Goal: Task Accomplishment & Management: Use online tool/utility

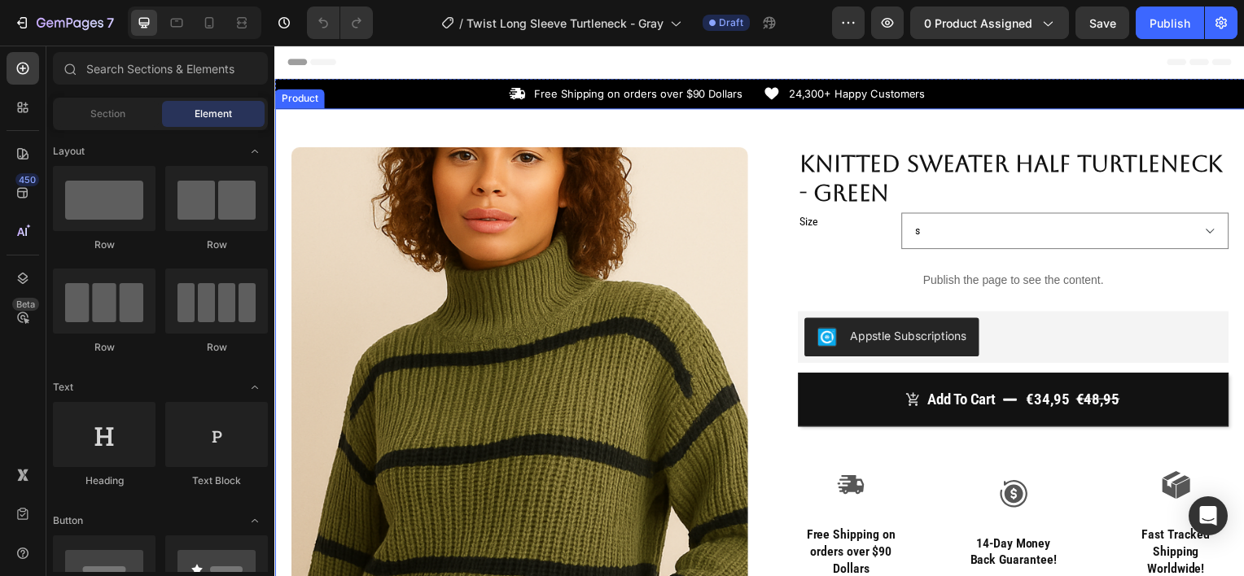
click at [419, 129] on div "Product Images Row Knitted Sweater Half Turtleneck - Green Product Title Size s…" at bounding box center [762, 551] width 977 height 884
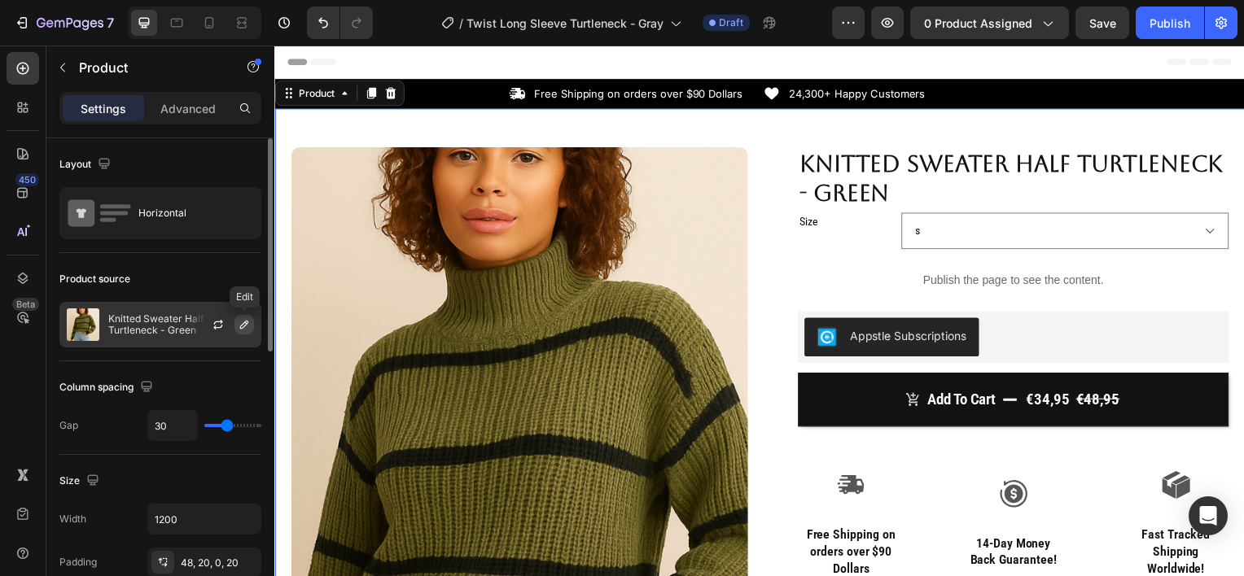
click at [241, 325] on icon "button" at bounding box center [244, 325] width 8 height 8
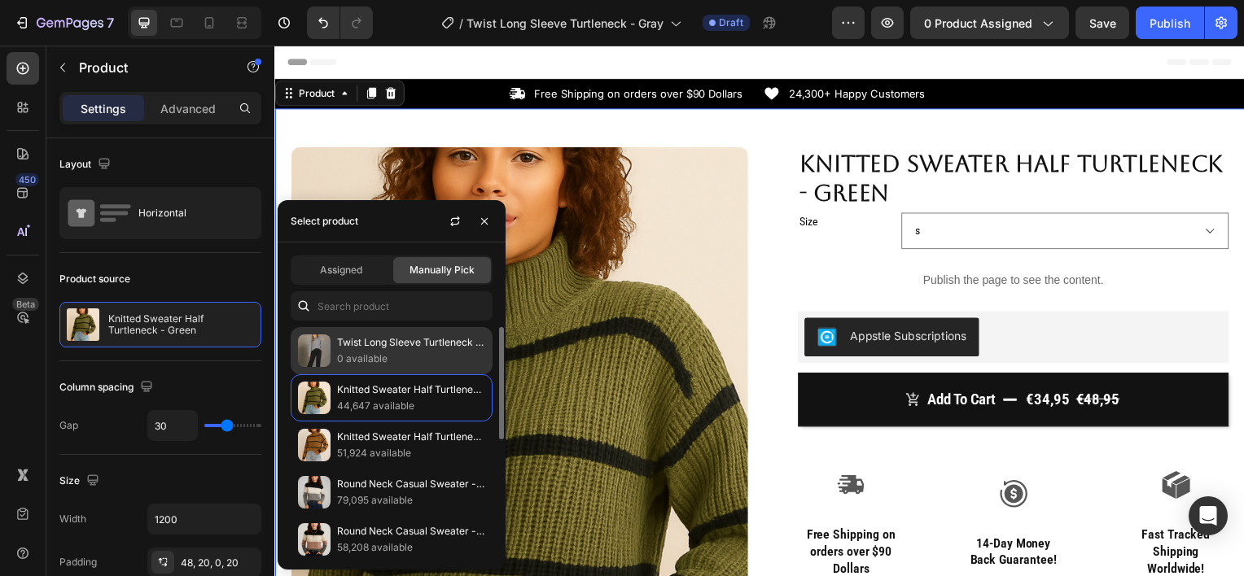
click at [417, 335] on p "Twist Long Sleeve Turtleneck - Gray" at bounding box center [411, 343] width 148 height 16
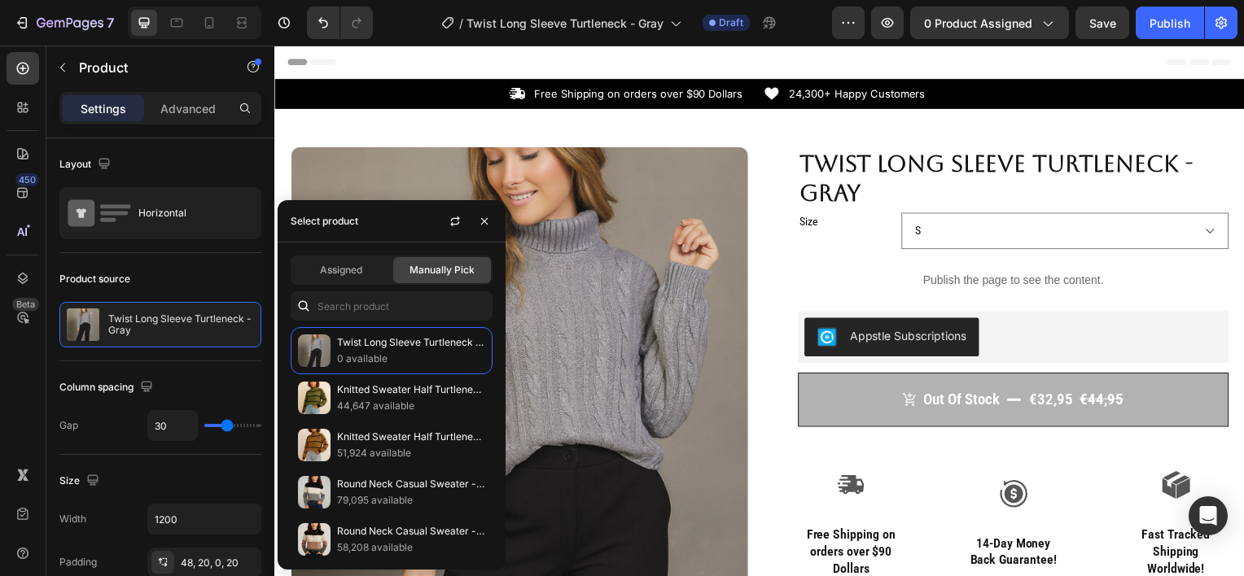
click at [454, 130] on div "Product Images Row Twist Long Sleeve Turtleneck - Gray Product Title Size S M L…" at bounding box center [762, 551] width 977 height 884
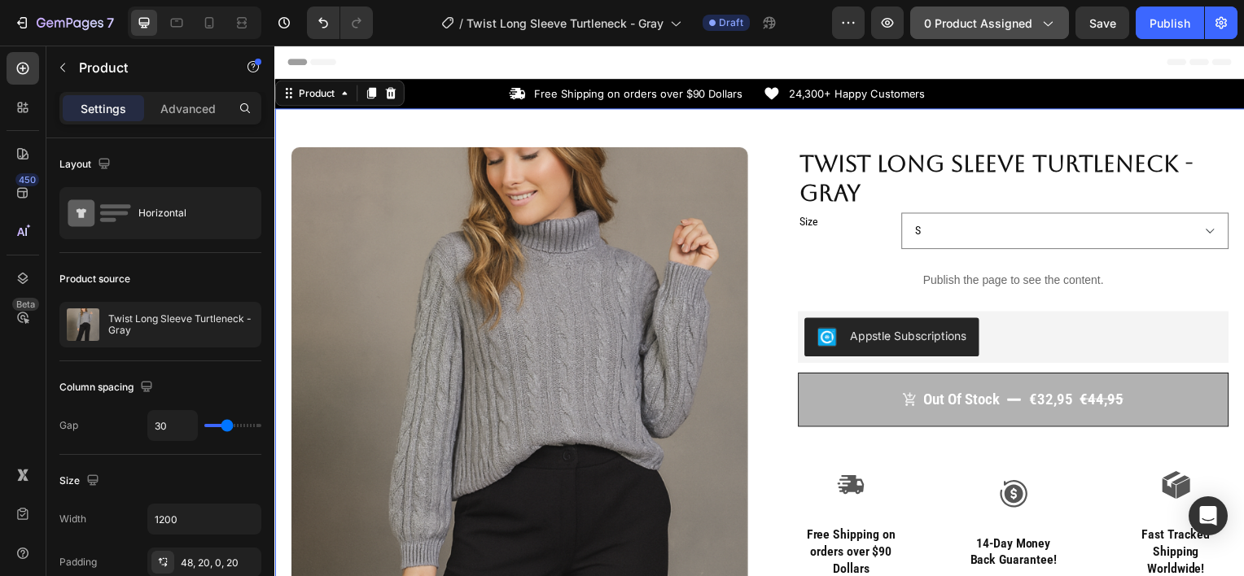
click at [940, 33] on button "0 product assigned" at bounding box center [989, 23] width 159 height 33
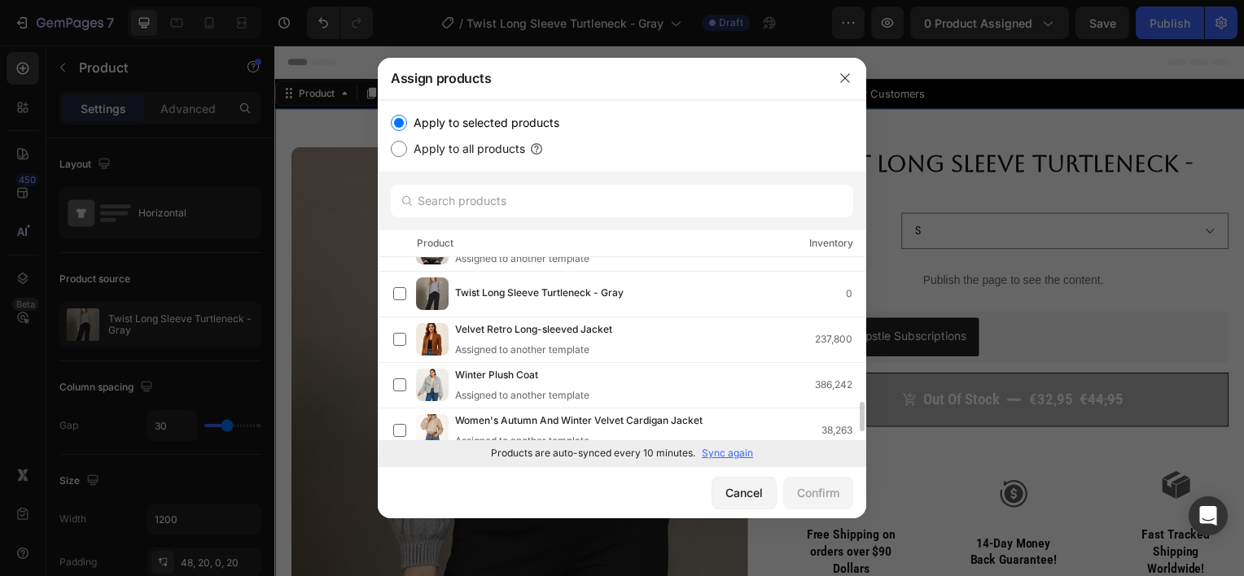
scroll to position [898, 0]
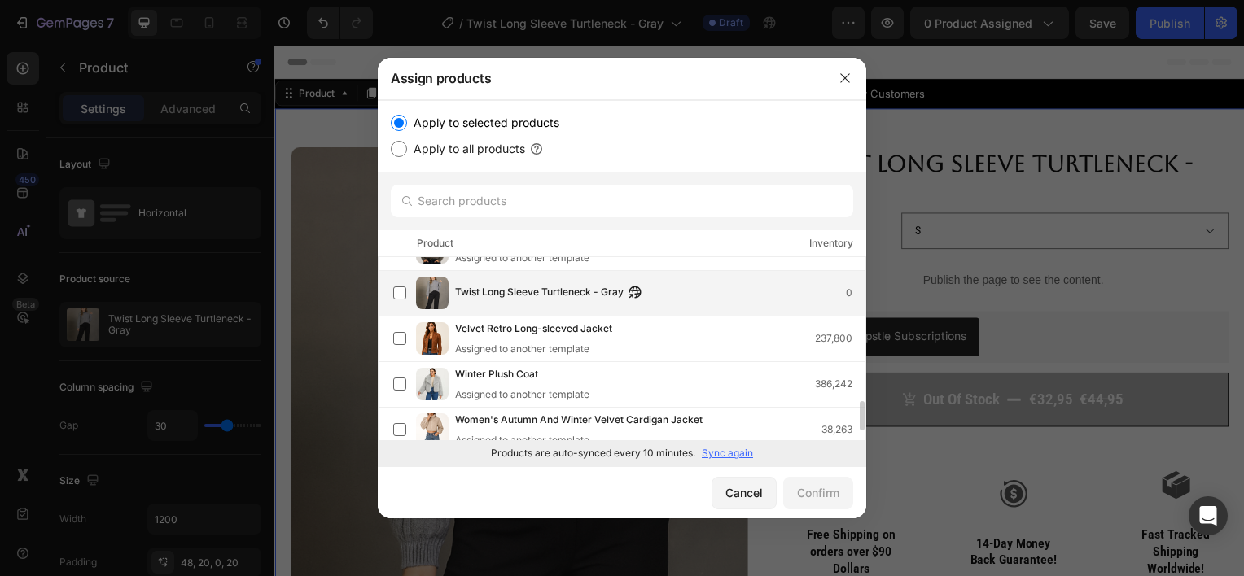
click at [481, 289] on span "Twist Long Sleeve Turtleneck - Gray" at bounding box center [539, 293] width 169 height 18
click at [803, 495] on div "Confirm" at bounding box center [818, 492] width 42 height 17
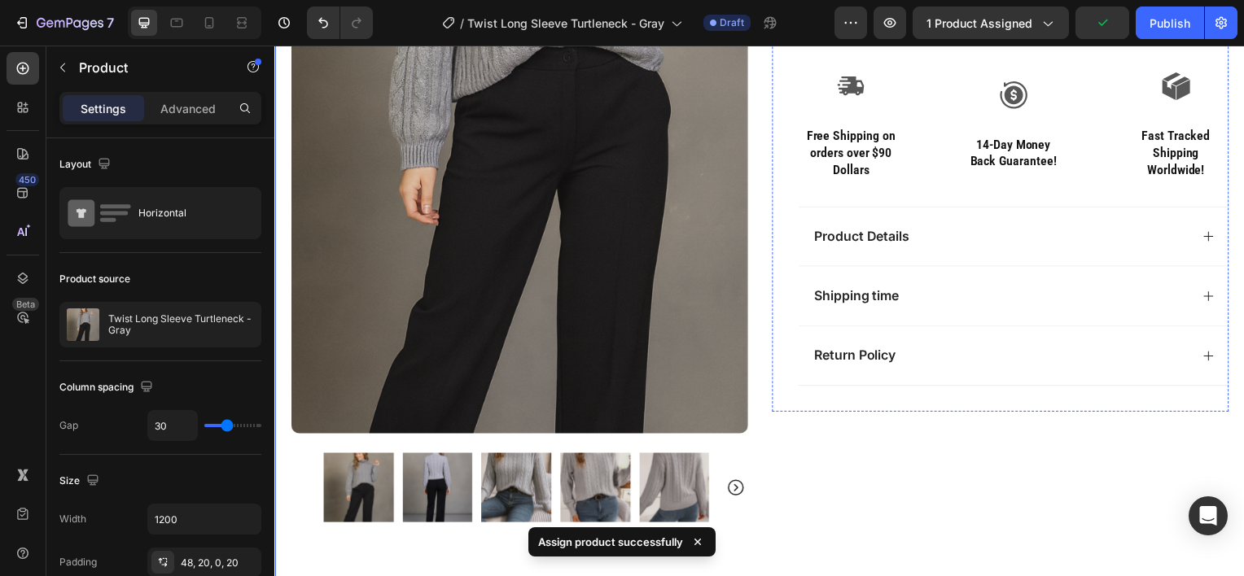
scroll to position [403, 0]
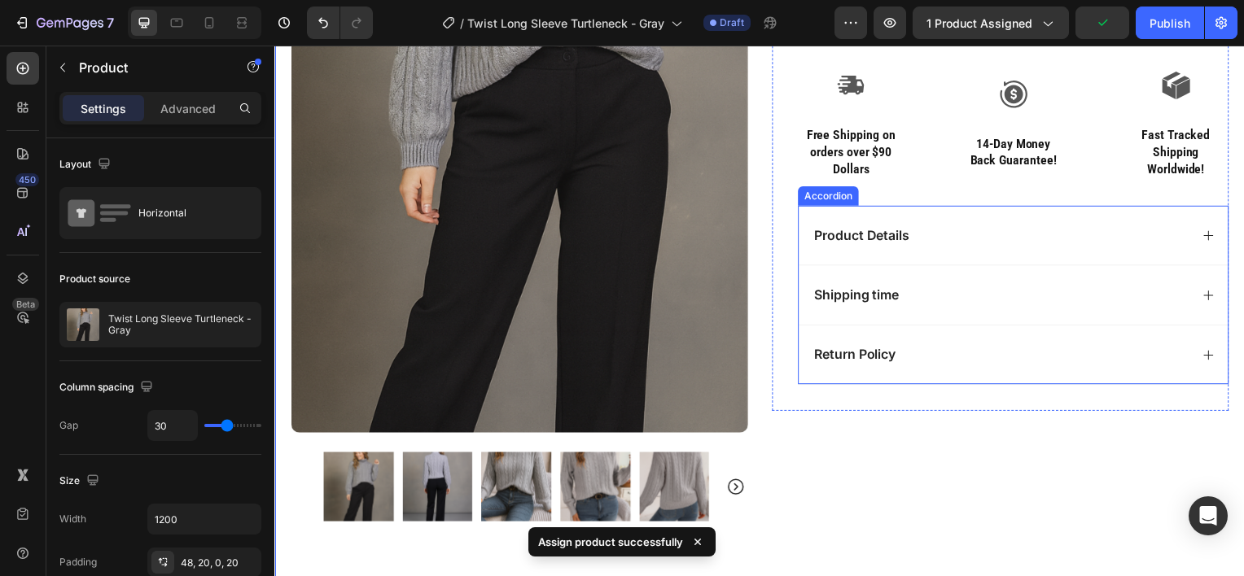
click at [930, 235] on div "Product Details" at bounding box center [1005, 237] width 380 height 22
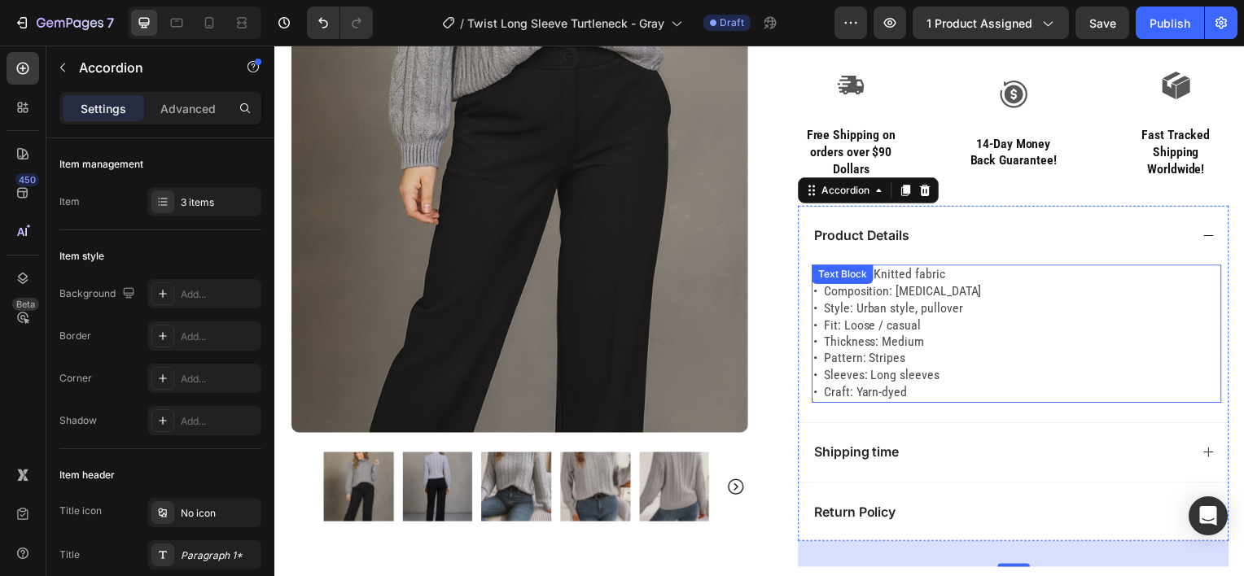
click at [898, 347] on p "• Material: Knitted fabric • Composition: [MEDICAL_DATA] • Style: Urban style, …" at bounding box center [1022, 335] width 410 height 135
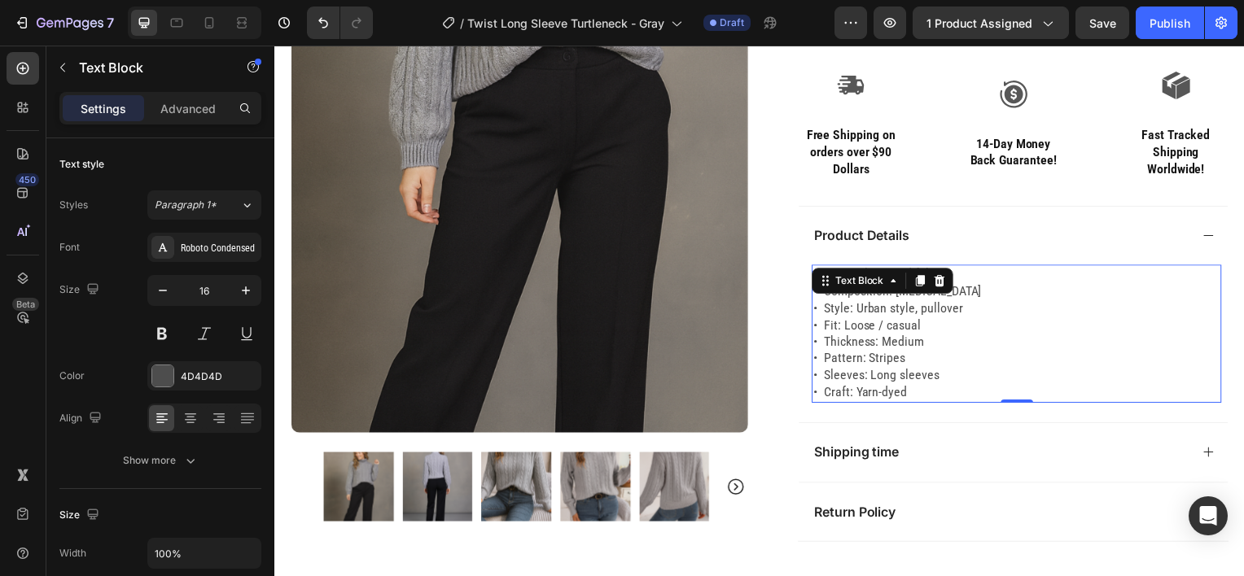
click at [899, 391] on p "• Material: Knitted fabric • Composition: [MEDICAL_DATA] • Style: Urban style, …" at bounding box center [1022, 335] width 410 height 135
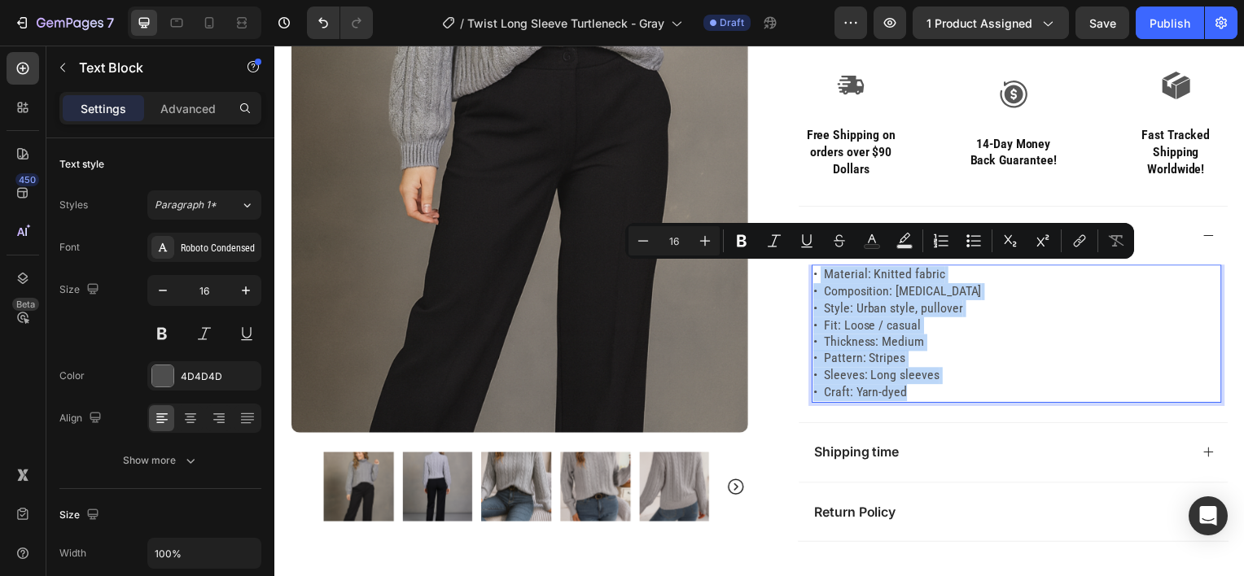
drag, startPoint x: 901, startPoint y: 391, endPoint x: 817, endPoint y: 274, distance: 144.0
click at [817, 274] on p "• Material: Knitted fabric • Composition: [MEDICAL_DATA] • Style: Urban style, …" at bounding box center [1022, 335] width 410 height 135
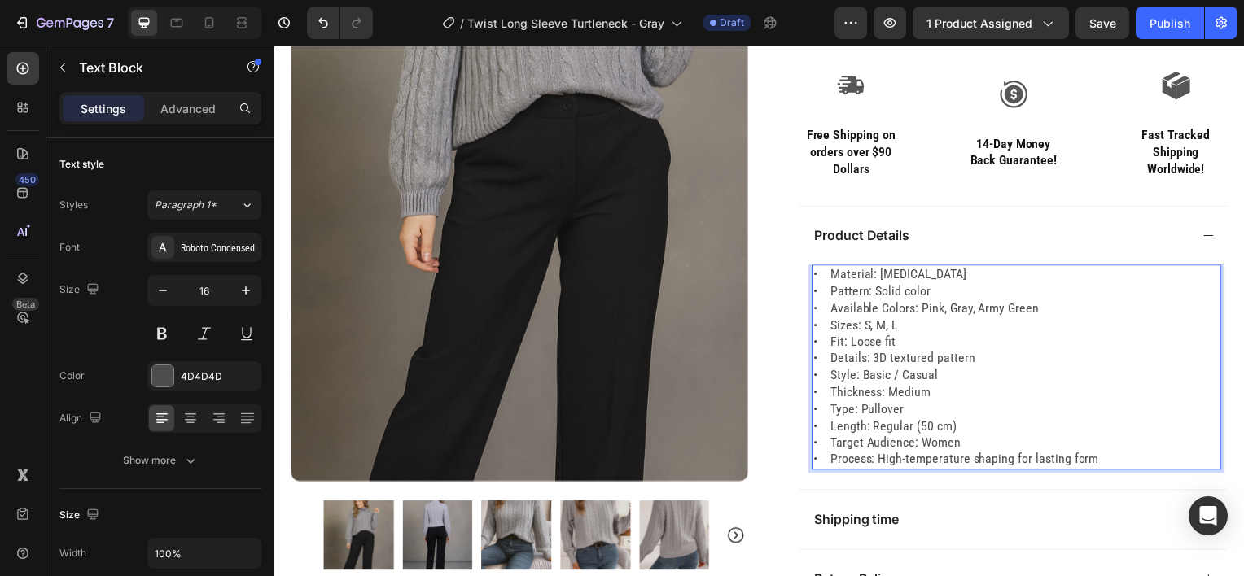
click at [825, 292] on p "• Material: [MEDICAL_DATA] • Pattern: Solid color • Available Colors: Pink, Gra…" at bounding box center [1022, 370] width 410 height 204
click at [822, 292] on p "• Material: [MEDICAL_DATA] • Pattern: Solid color • Available Colors: Pink, Gra…" at bounding box center [1022, 370] width 410 height 204
click at [822, 315] on p "• Material: [MEDICAL_DATA] • Pattern: Solid color • Available Colors: Pink, Gra…" at bounding box center [1022, 370] width 410 height 204
click at [823, 331] on p "• Material: [MEDICAL_DATA] • Pattern: Solid color • Available Colors: Pink, Gra…" at bounding box center [1022, 370] width 410 height 204
click at [822, 342] on p "• Material: [MEDICAL_DATA] • Pattern: Solid color • Available Colors: Pink, Gra…" at bounding box center [1022, 370] width 410 height 204
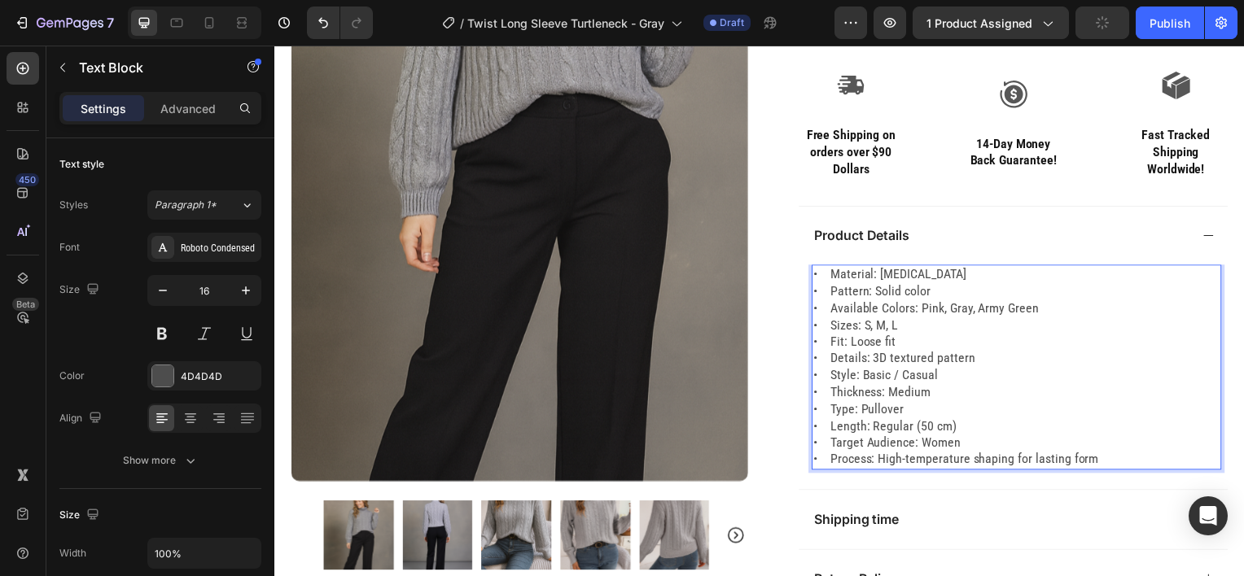
click at [822, 357] on p "• Material: [MEDICAL_DATA] • Pattern: Solid color • Available Colors: Pink, Gra…" at bounding box center [1022, 370] width 410 height 204
click at [823, 379] on p "• Material: [MEDICAL_DATA] • Pattern: Solid color • Available Colors: Pink, Gra…" at bounding box center [1022, 370] width 410 height 204
click at [821, 397] on p "• Material: [MEDICAL_DATA] • Pattern: Solid color • Available Colors: Pink, Gra…" at bounding box center [1022, 370] width 410 height 204
click at [823, 392] on p "• Material: [MEDICAL_DATA] • Pattern: Solid color • Available Colors: Pink, Gra…" at bounding box center [1022, 370] width 410 height 204
click at [822, 410] on p "• Material: [MEDICAL_DATA] • Pattern: Solid color • Available Colors: Pink, Gra…" at bounding box center [1022, 370] width 410 height 204
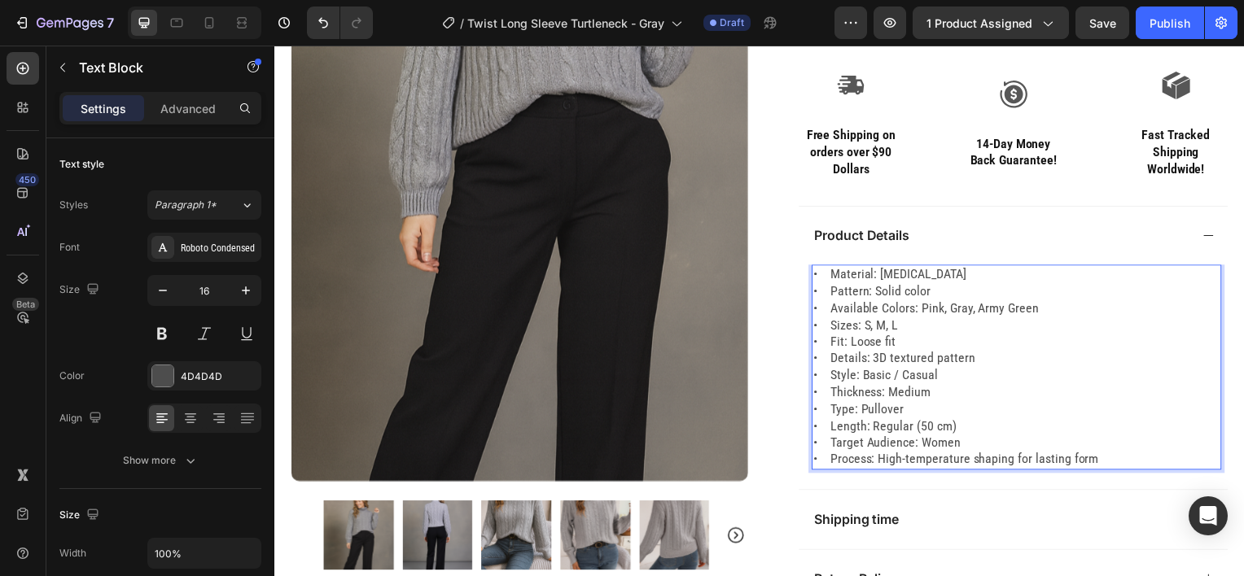
click at [824, 430] on p "• Material: [MEDICAL_DATA] • Pattern: Solid color • Available Colors: Pink, Gra…" at bounding box center [1022, 370] width 410 height 204
click at [822, 445] on p "• Material: [MEDICAL_DATA] • Pattern: Solid color • Available Colors: Pink, Gra…" at bounding box center [1022, 370] width 410 height 204
click at [822, 465] on p "• Material: [MEDICAL_DATA] • Pattern: Solid color • Available Colors: Pink, Gra…" at bounding box center [1022, 370] width 410 height 204
click at [825, 275] on p "• Material: [MEDICAL_DATA] • Pattern: Solid color • Available Colors: Pink, Gra…" at bounding box center [1022, 370] width 410 height 204
click at [828, 275] on p "• Material: [MEDICAL_DATA] • Pattern: Solid color • Available Colors: Pink, Gra…" at bounding box center [1022, 370] width 410 height 204
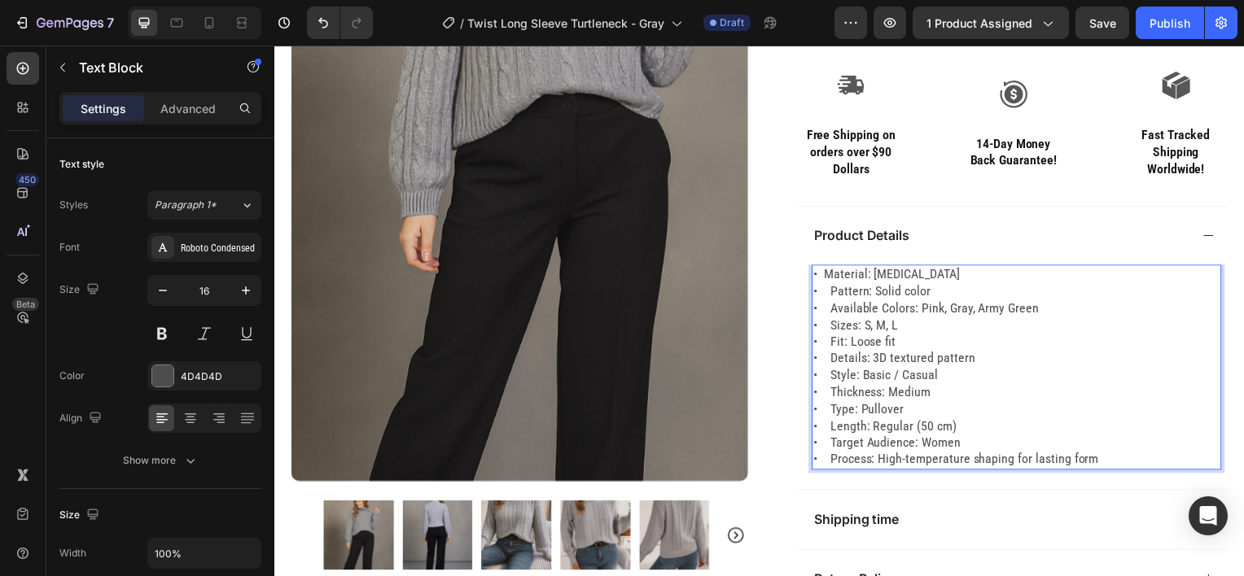
click at [826, 282] on p "• Material: [MEDICAL_DATA] • Pattern: Solid color • Available Colors: Pink, Gra…" at bounding box center [1022, 370] width 410 height 204
click at [825, 291] on p "• Material: [MEDICAL_DATA] • Pattern: Solid color • Available Colors: Pink, Gra…" at bounding box center [1022, 370] width 410 height 204
click at [827, 313] on p "• Material: [MEDICAL_DATA] • Pattern: Solid color • Available Colors: Pink, Gra…" at bounding box center [1022, 370] width 410 height 204
click at [830, 324] on p "• Material: [MEDICAL_DATA] • Pattern: Solid color • Available Colors: Pink, Gra…" at bounding box center [1022, 370] width 410 height 204
click at [826, 338] on p "• Material: [MEDICAL_DATA] • Pattern: Solid color • Available Colors: Pink, Gra…" at bounding box center [1022, 370] width 410 height 204
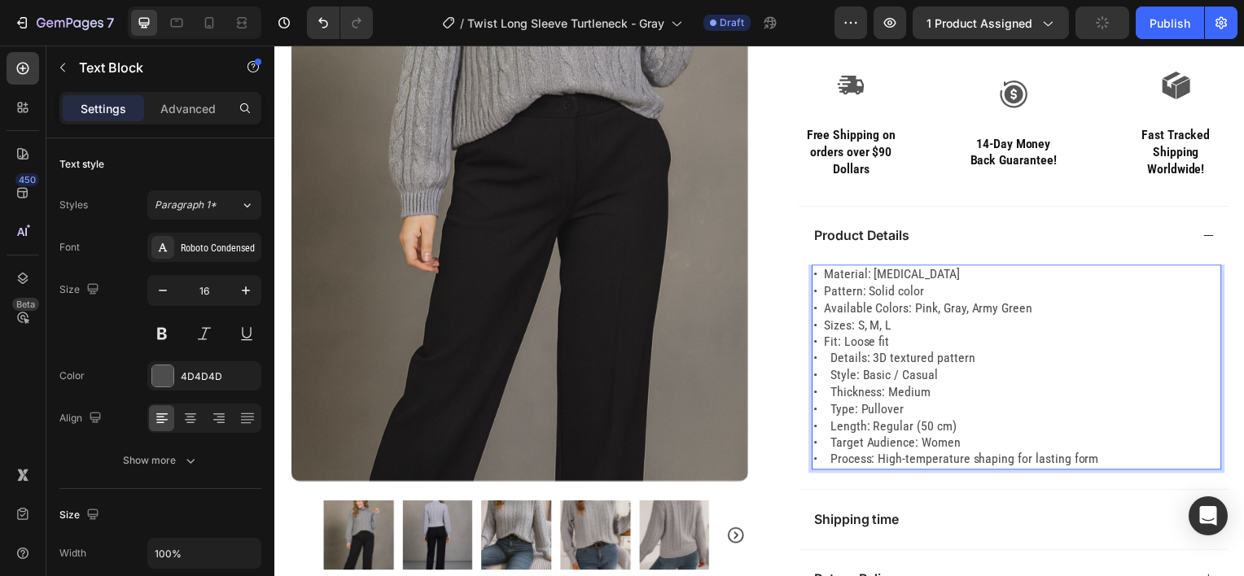
click at [827, 362] on p "• Material: [MEDICAL_DATA] • Pattern: Solid color • Available Colors: Pink, Gra…" at bounding box center [1022, 370] width 410 height 204
click at [830, 377] on p "• Material: [MEDICAL_DATA] • Pattern: Solid color • Available Colors: Pink, Gra…" at bounding box center [1022, 370] width 410 height 204
click at [831, 394] on p "• Material: [MEDICAL_DATA] • Pattern: Solid color • Available Colors: Pink, Gra…" at bounding box center [1022, 370] width 410 height 204
click at [826, 393] on p "• Material: [MEDICAL_DATA] • Pattern: Solid color • Available Colors: Pink, Gra…" at bounding box center [1022, 370] width 410 height 204
click at [828, 410] on p "• Material: [MEDICAL_DATA] • Pattern: Solid color • Available Colors: Pink, Gra…" at bounding box center [1022, 370] width 410 height 204
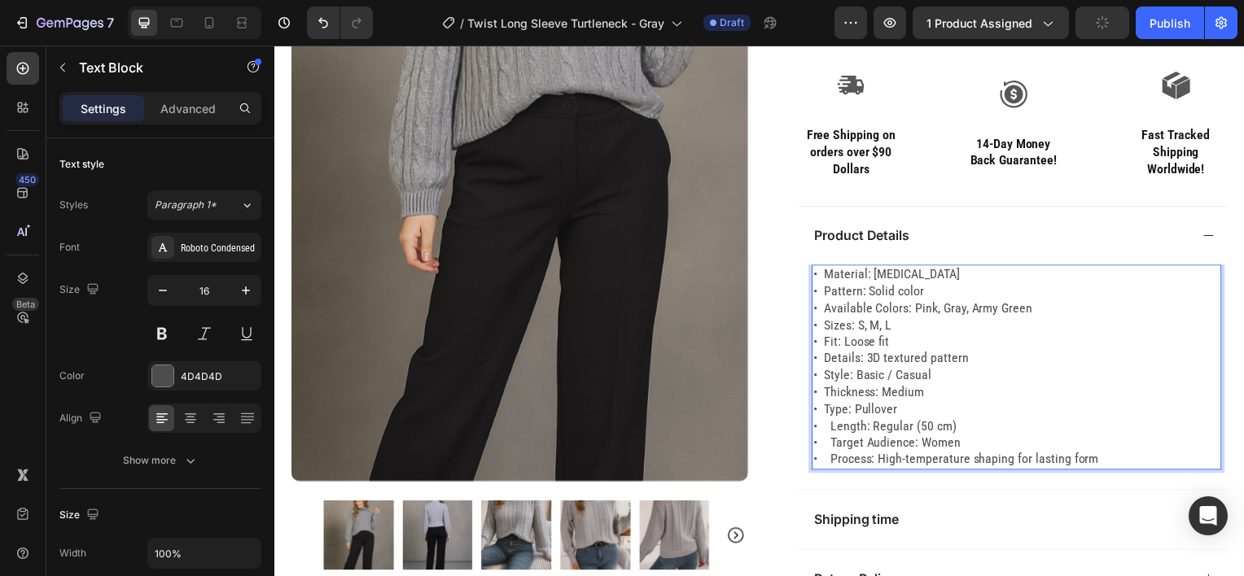
click at [826, 424] on p "• Material: [MEDICAL_DATA] • Pattern: Solid color • Available Colors: Pink, Gra…" at bounding box center [1022, 370] width 410 height 204
click at [828, 441] on p "• Material: [MEDICAL_DATA] • Pattern: Solid color • Available Colors: Pink, Gra…" at bounding box center [1022, 370] width 410 height 204
click at [828, 465] on p "• Material: [MEDICAL_DATA] • Pattern: Solid color • Available Colors: Pink, Gra…" at bounding box center [1022, 370] width 410 height 204
drag, startPoint x: 952, startPoint y: 445, endPoint x: 807, endPoint y: 425, distance: 146.4
click at [807, 425] on div "• Material: [MEDICAL_DATA] • Pattern: Solid color • Available Colors: Pink, Gra…" at bounding box center [1018, 379] width 432 height 226
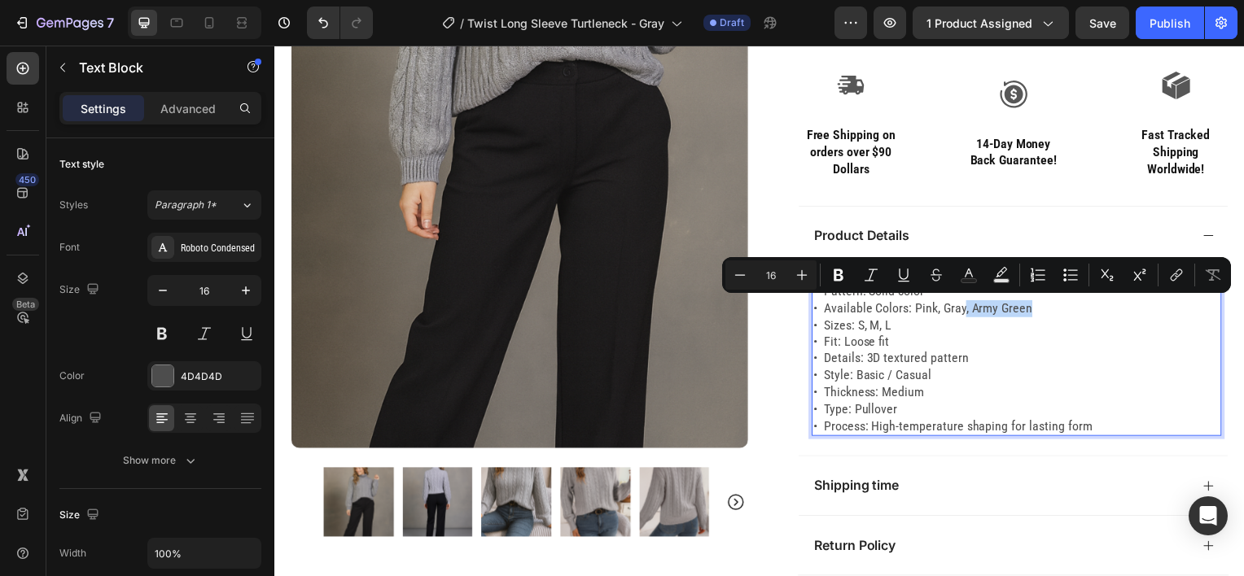
drag, startPoint x: 1024, startPoint y: 308, endPoint x: 961, endPoint y: 316, distance: 64.0
click at [961, 316] on p "• Material: [MEDICAL_DATA] • Pattern: Solid color • Available Colors: Pink, Gra…" at bounding box center [1022, 352] width 410 height 169
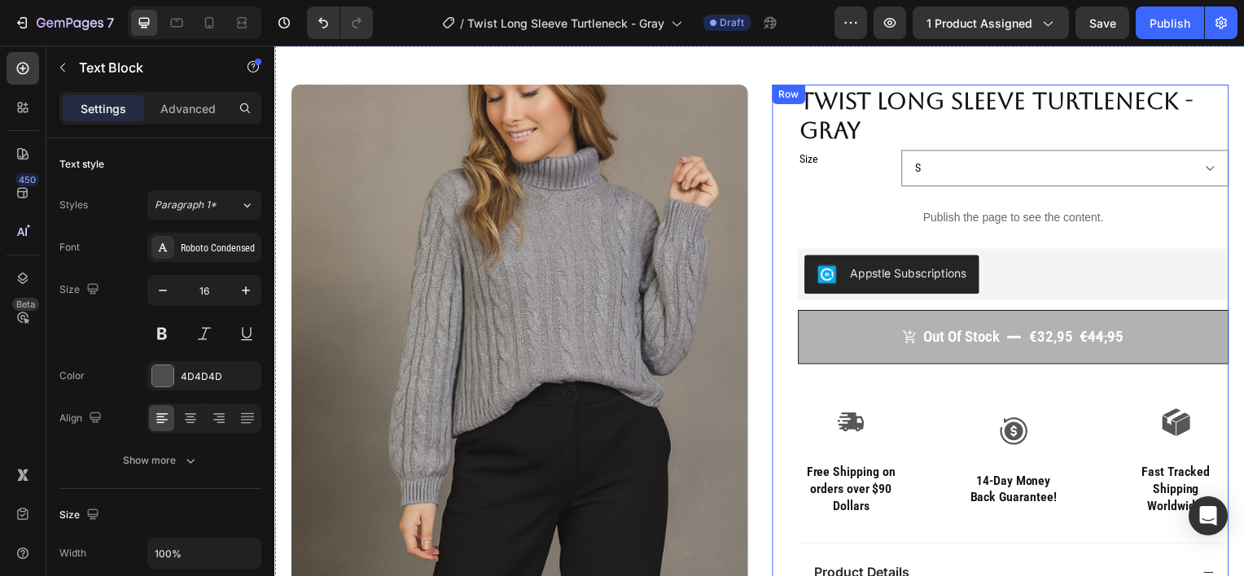
scroll to position [62, 0]
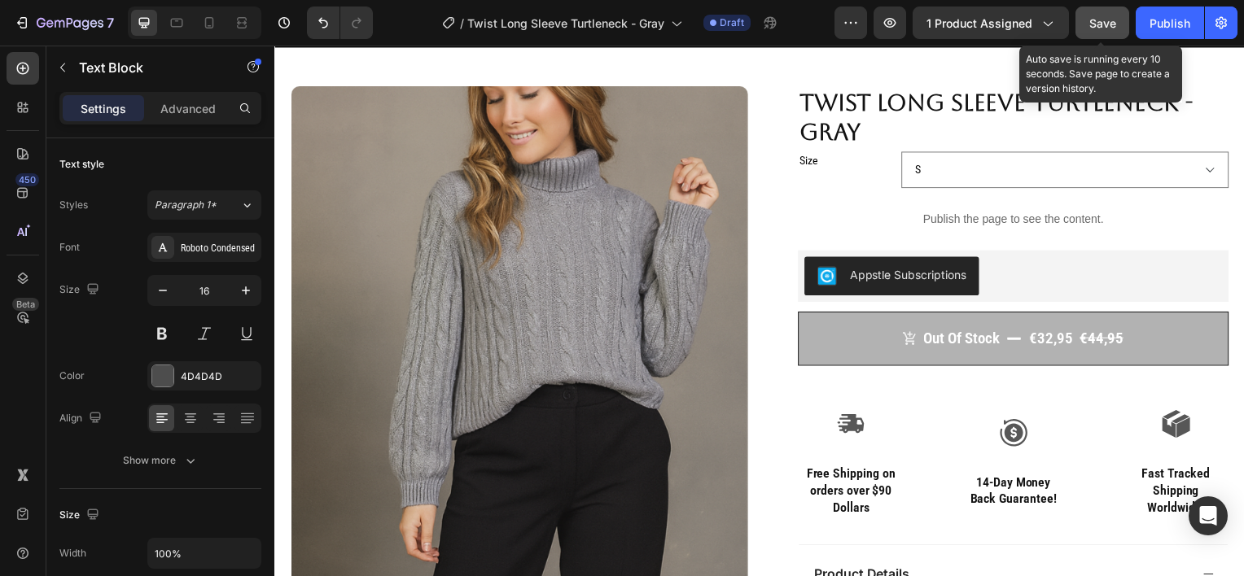
click at [1116, 26] on span "Save" at bounding box center [1102, 23] width 27 height 14
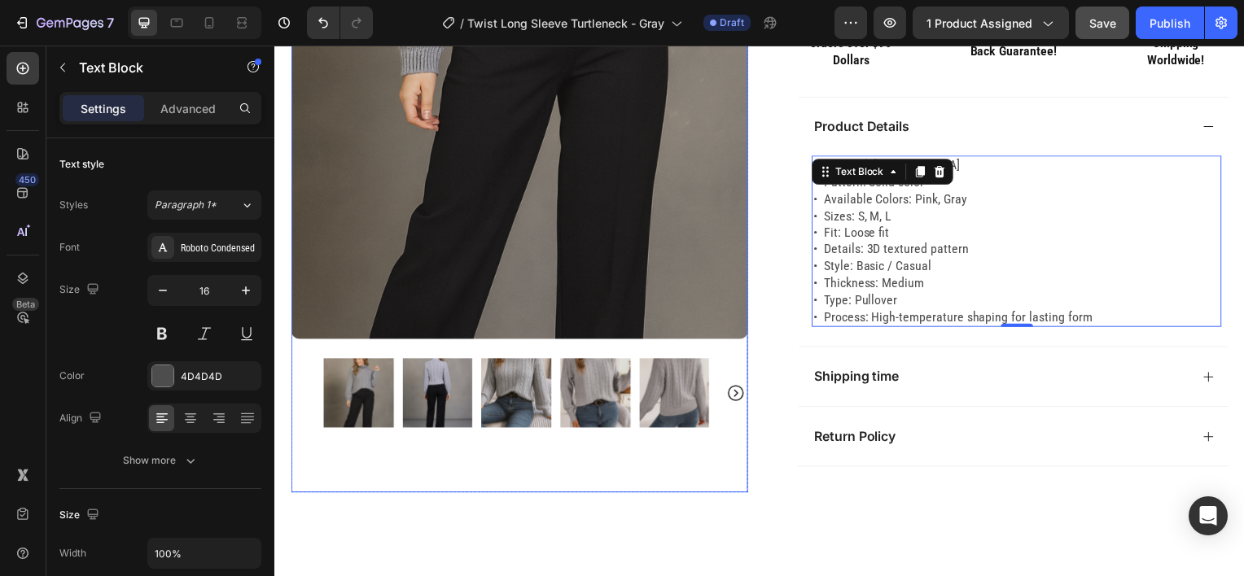
scroll to position [563, 0]
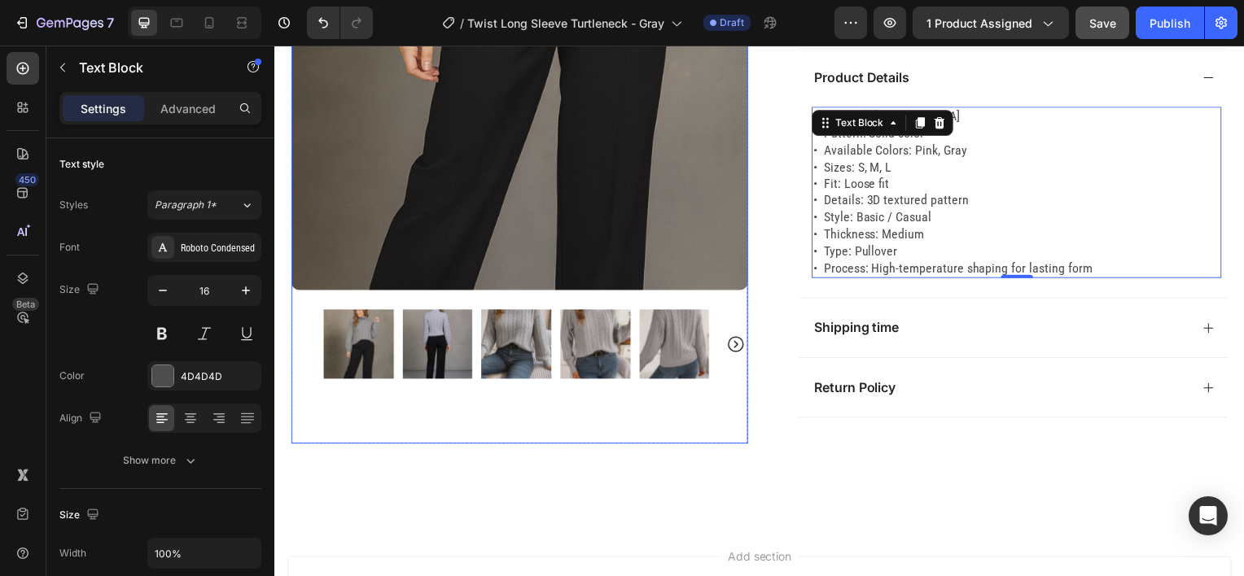
click at [438, 333] on img at bounding box center [438, 345] width 71 height 71
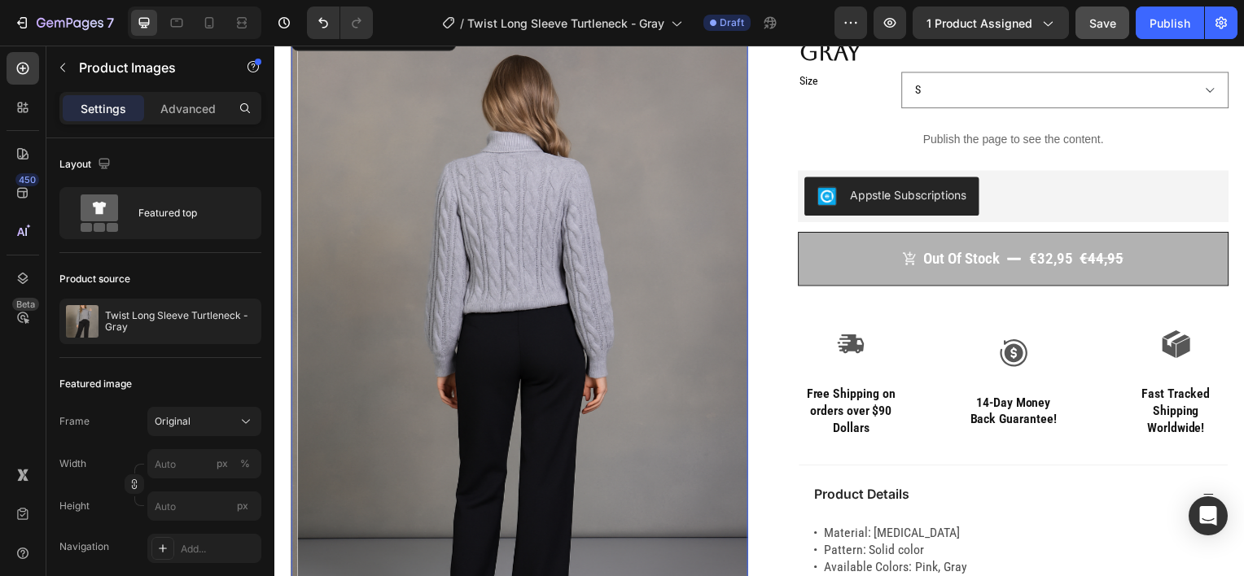
scroll to position [0, 0]
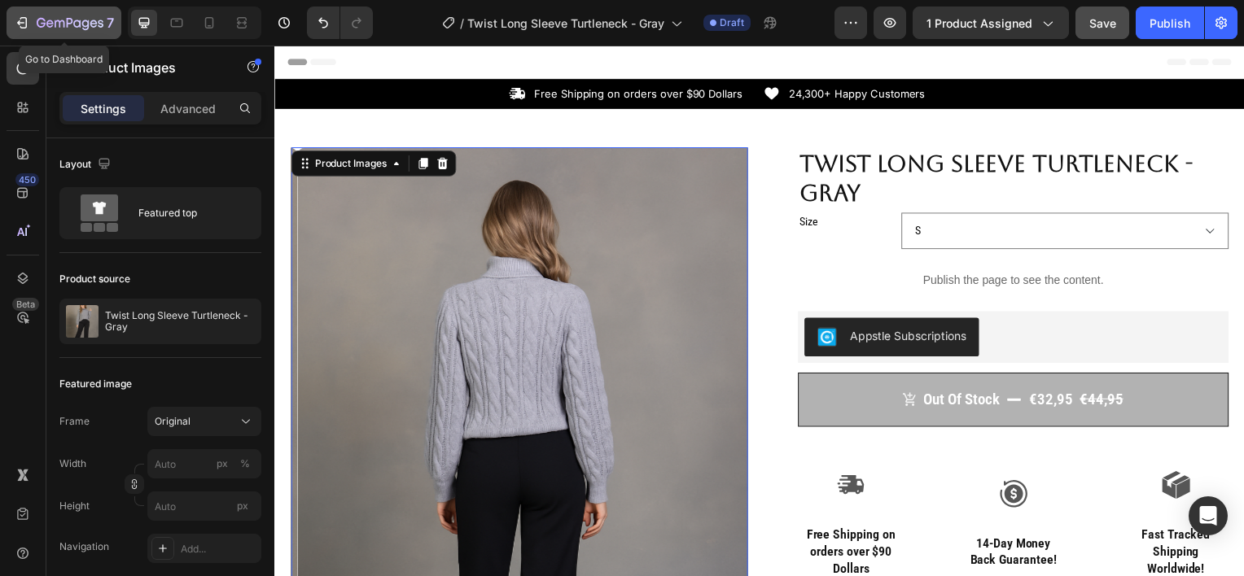
click at [55, 23] on icon "button" at bounding box center [60, 23] width 10 height 7
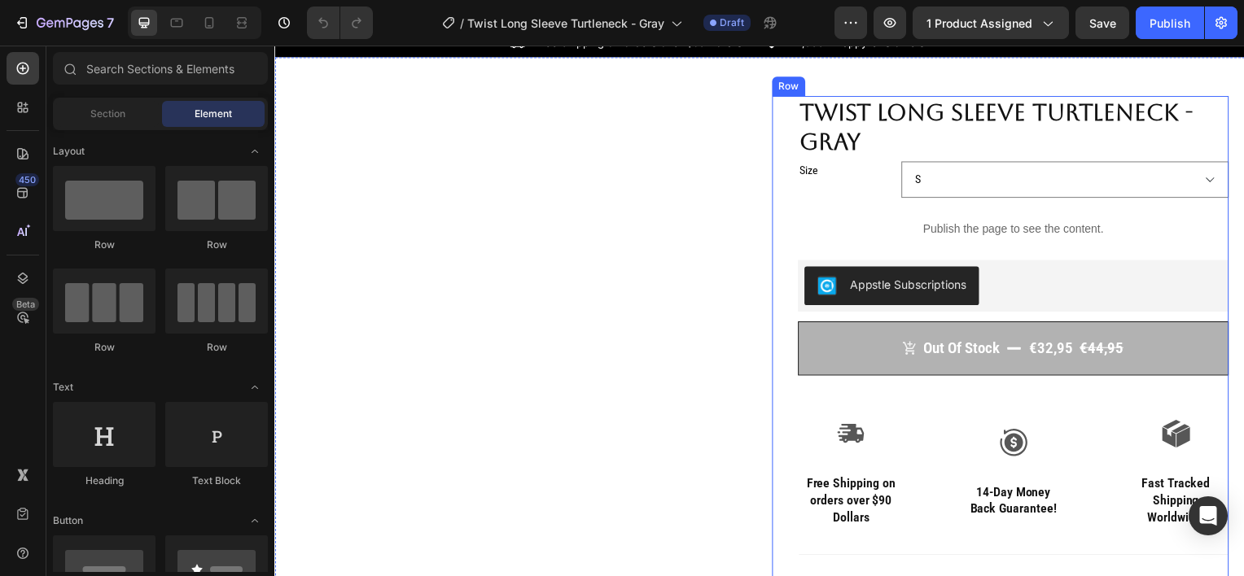
scroll to position [62, 0]
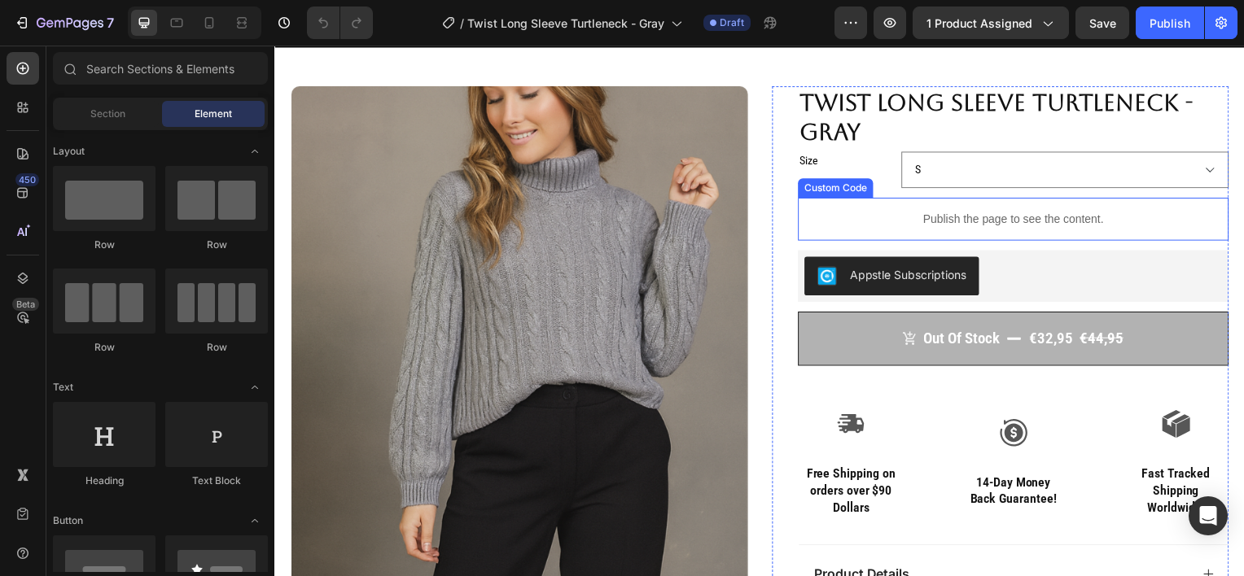
click at [1016, 234] on div "Publish the page to see the content." at bounding box center [1018, 220] width 434 height 43
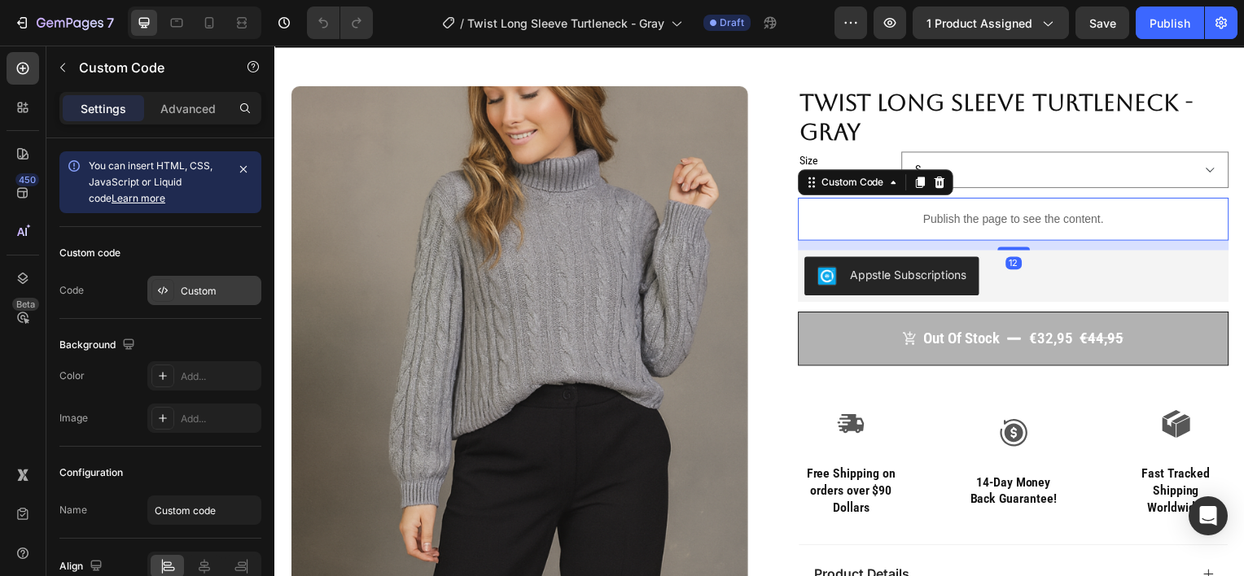
click at [190, 285] on div "Custom" at bounding box center [219, 291] width 77 height 15
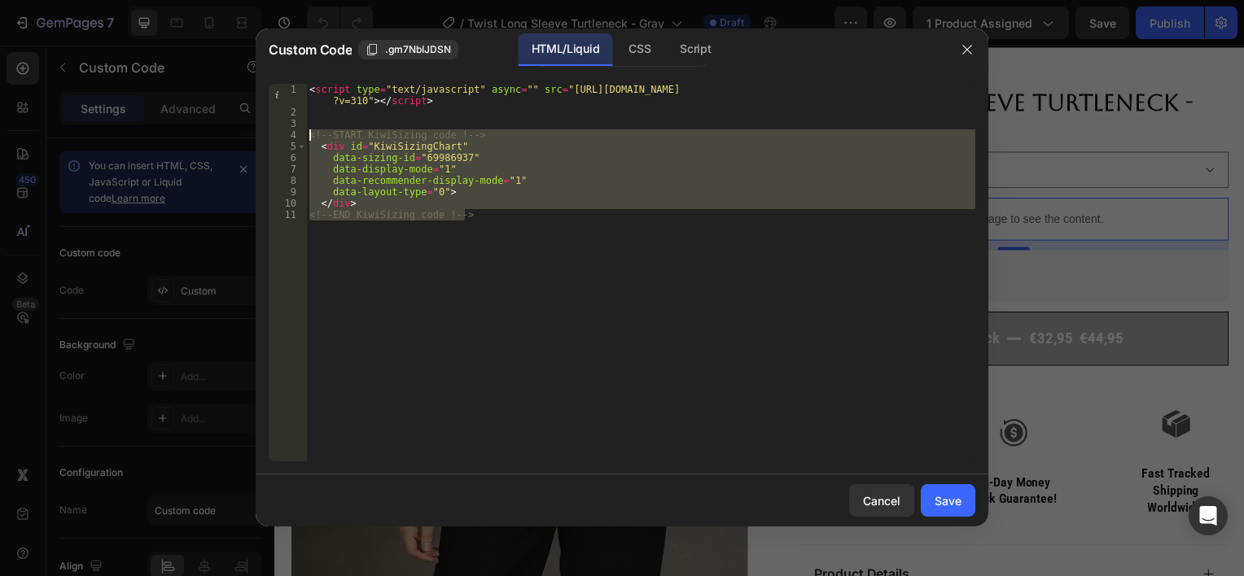
drag, startPoint x: 470, startPoint y: 215, endPoint x: 316, endPoint y: 136, distance: 173.0
click at [316, 136] on div "< script type = "text/javascript" async = "" src = "https://app.kiwisizing.com/…" at bounding box center [640, 290] width 669 height 412
type textarea "<"
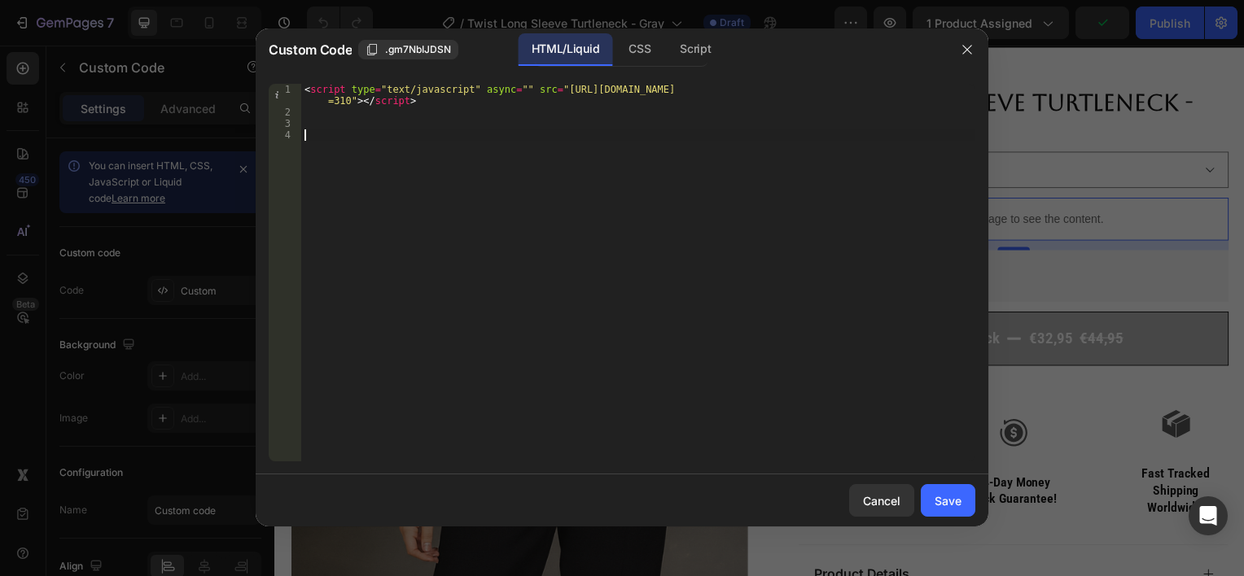
paste textarea "<!-- END KiwiSizing code !-->"
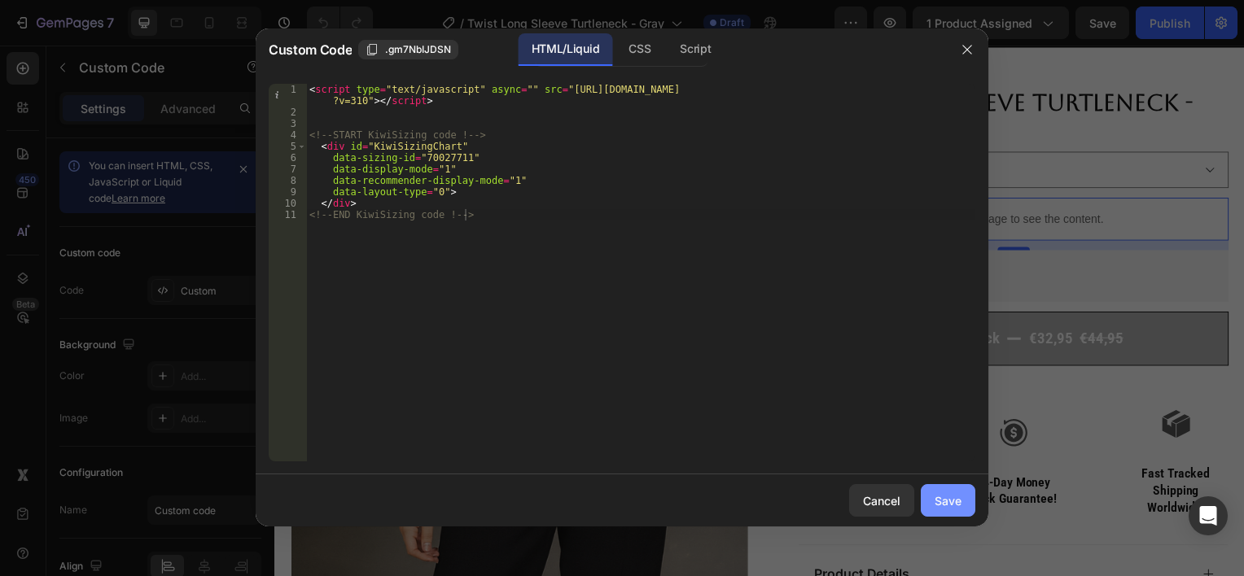
click at [971, 500] on button "Save" at bounding box center [948, 500] width 55 height 33
type textarea "</div> <!-- END KiwiSizing code !-->"
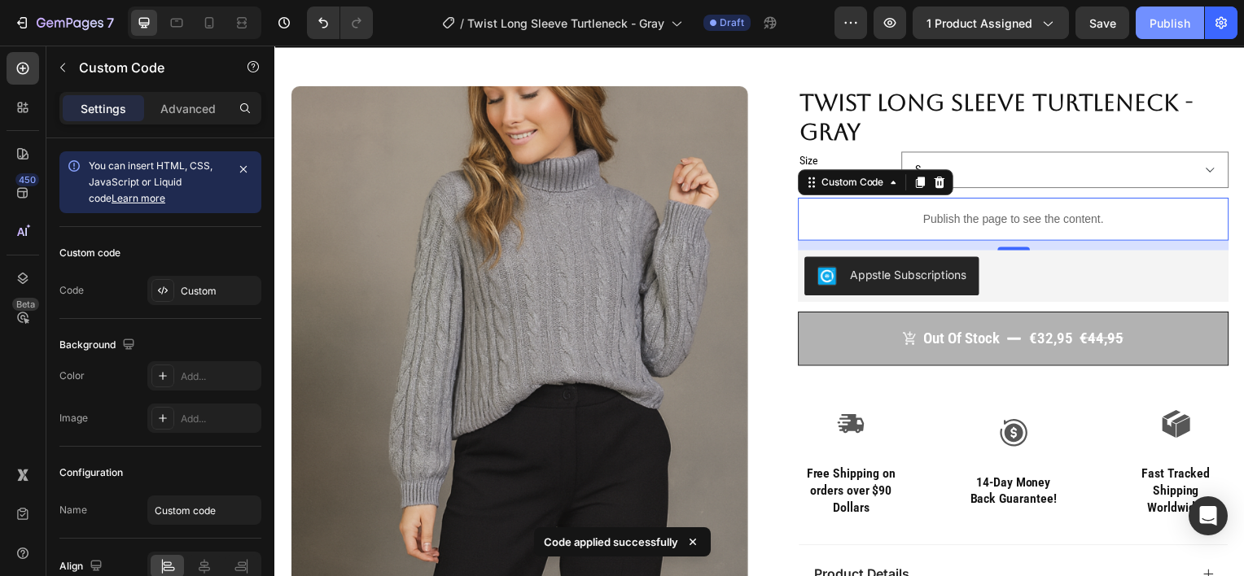
click at [1155, 33] on button "Publish" at bounding box center [1170, 23] width 68 height 33
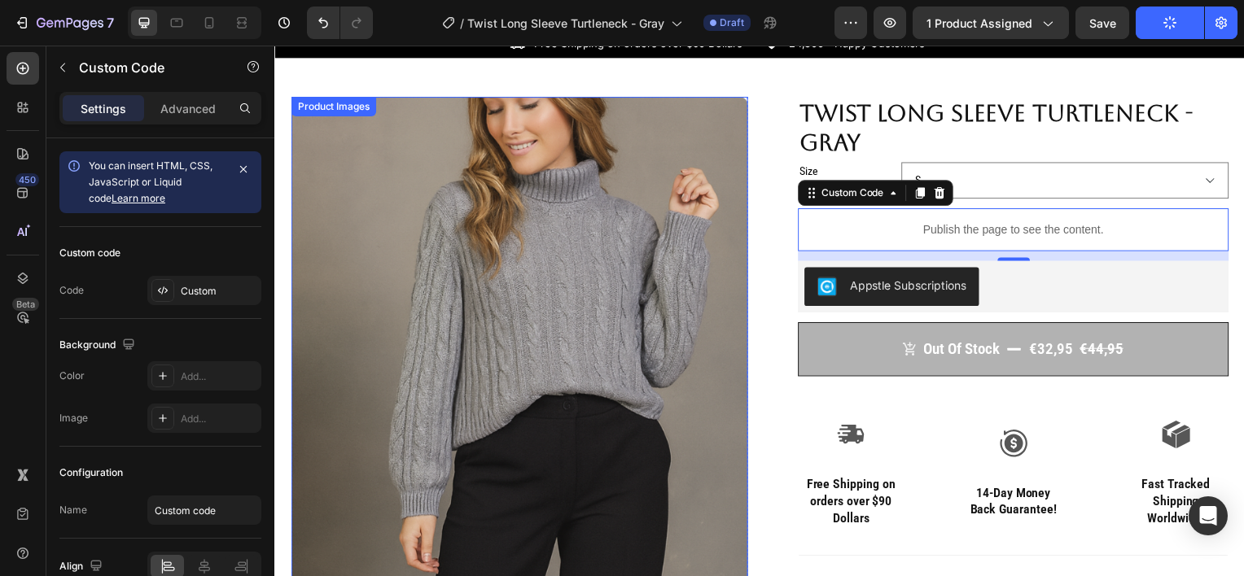
scroll to position [49, 0]
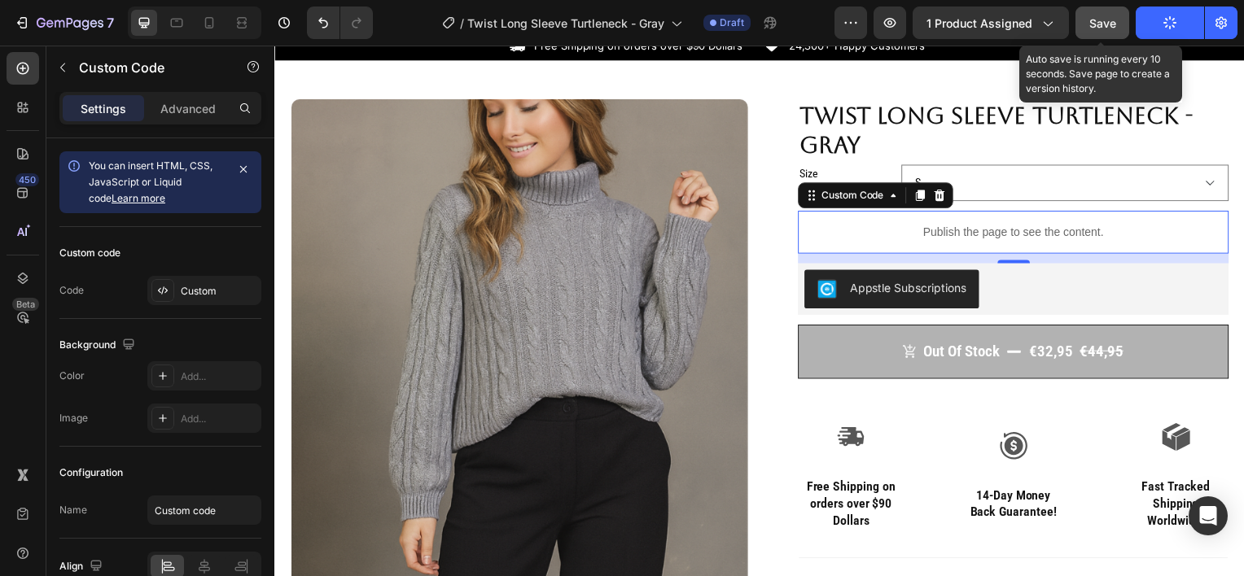
click at [1104, 23] on span "Save" at bounding box center [1102, 23] width 27 height 14
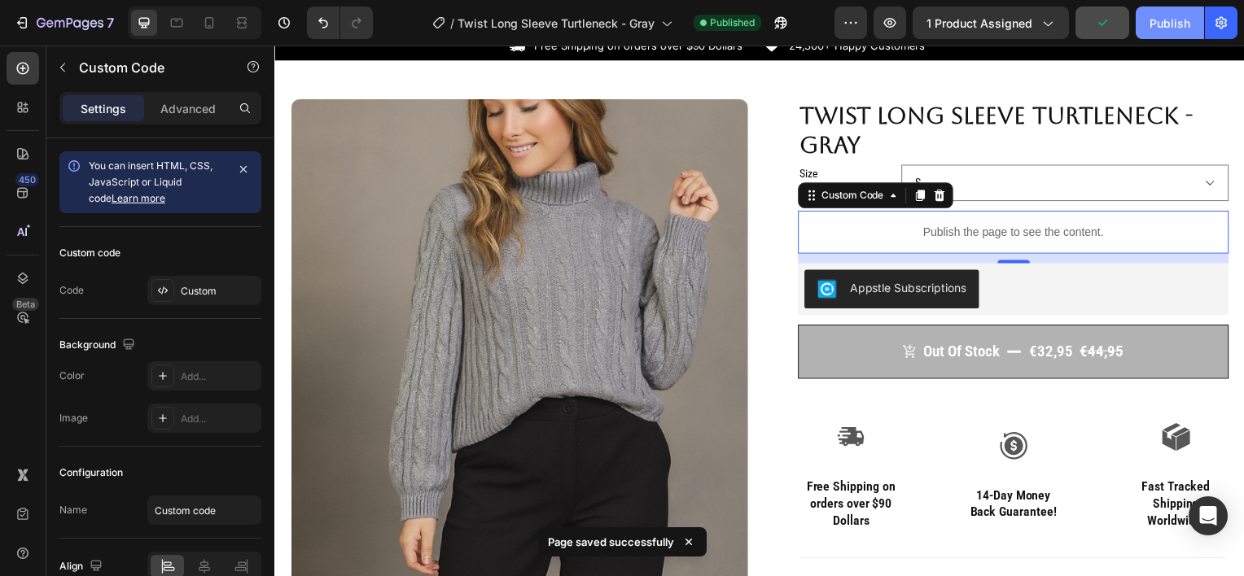
click at [1143, 20] on button "Publish" at bounding box center [1170, 23] width 68 height 33
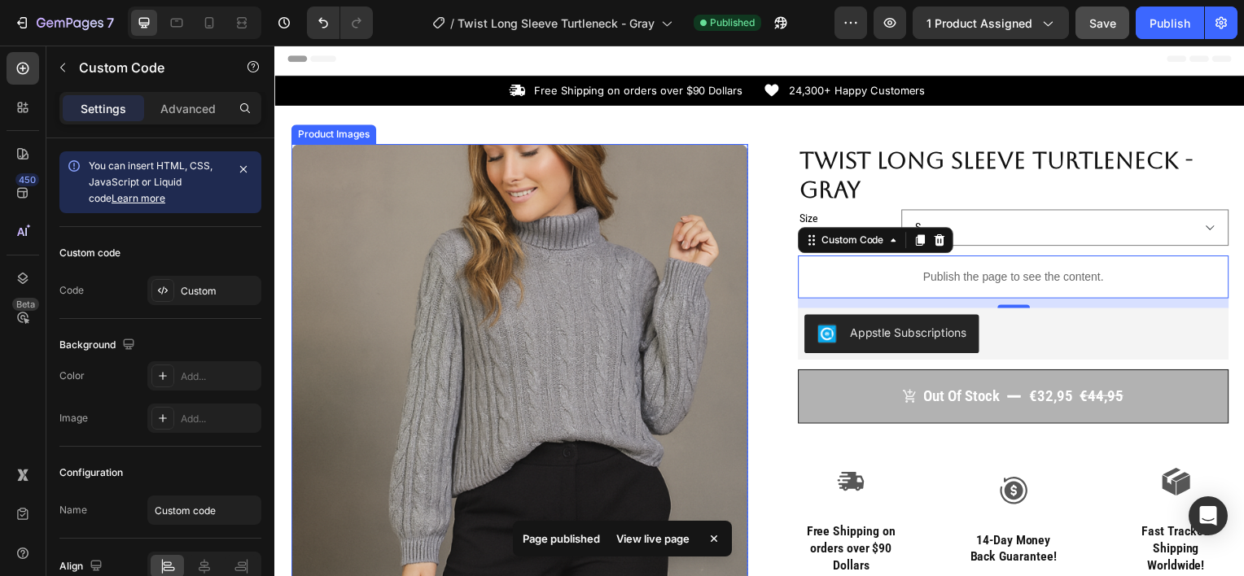
scroll to position [0, 0]
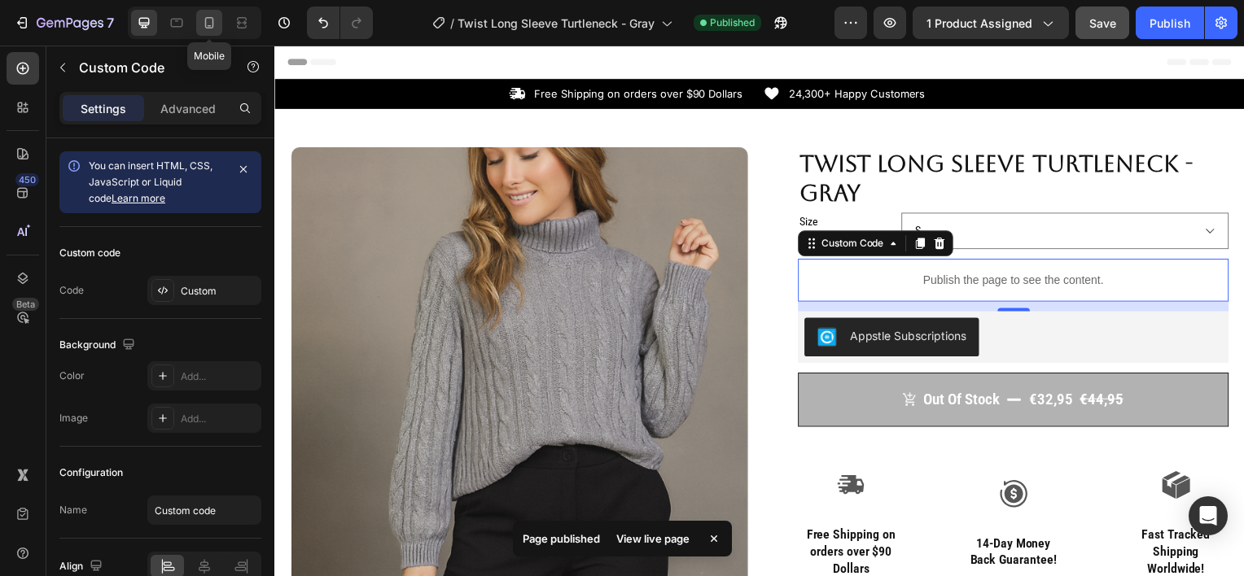
click at [206, 21] on icon at bounding box center [209, 23] width 16 height 16
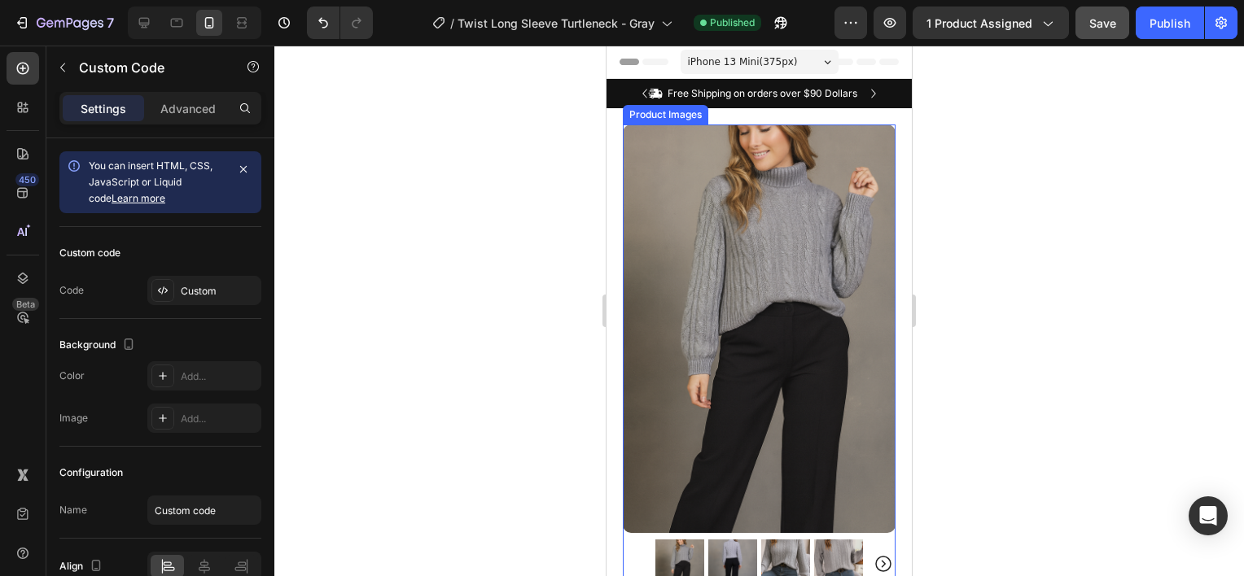
click at [732, 549] on img at bounding box center [732, 564] width 49 height 49
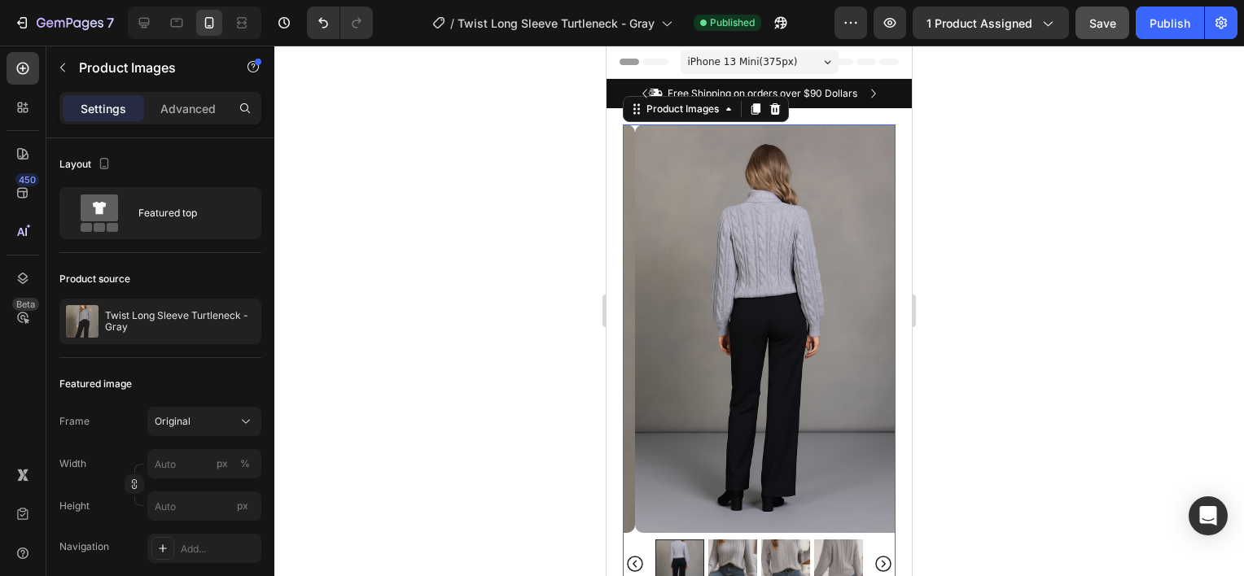
click at [776, 547] on img at bounding box center [785, 564] width 49 height 49
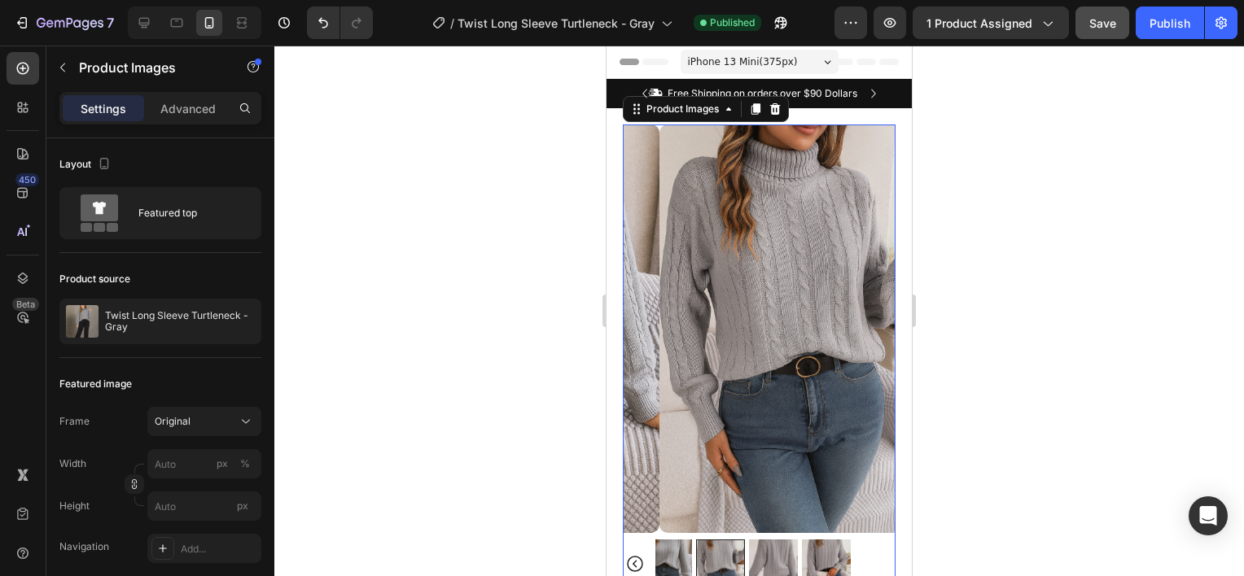
click at [682, 544] on img at bounding box center [667, 564] width 49 height 49
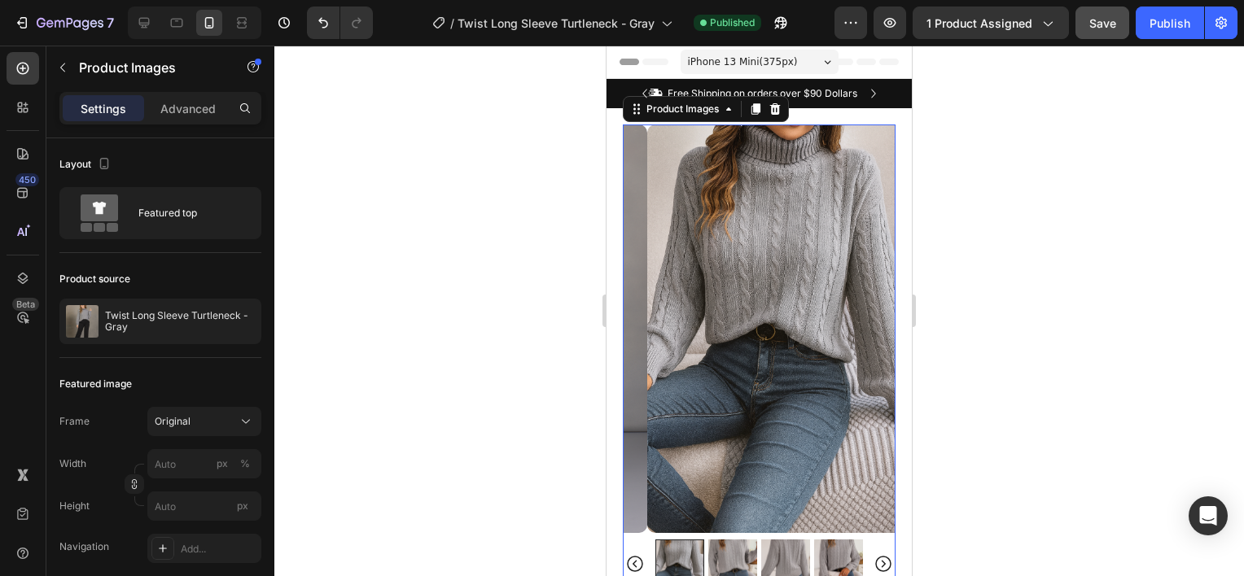
click at [800, 546] on img at bounding box center [785, 564] width 49 height 49
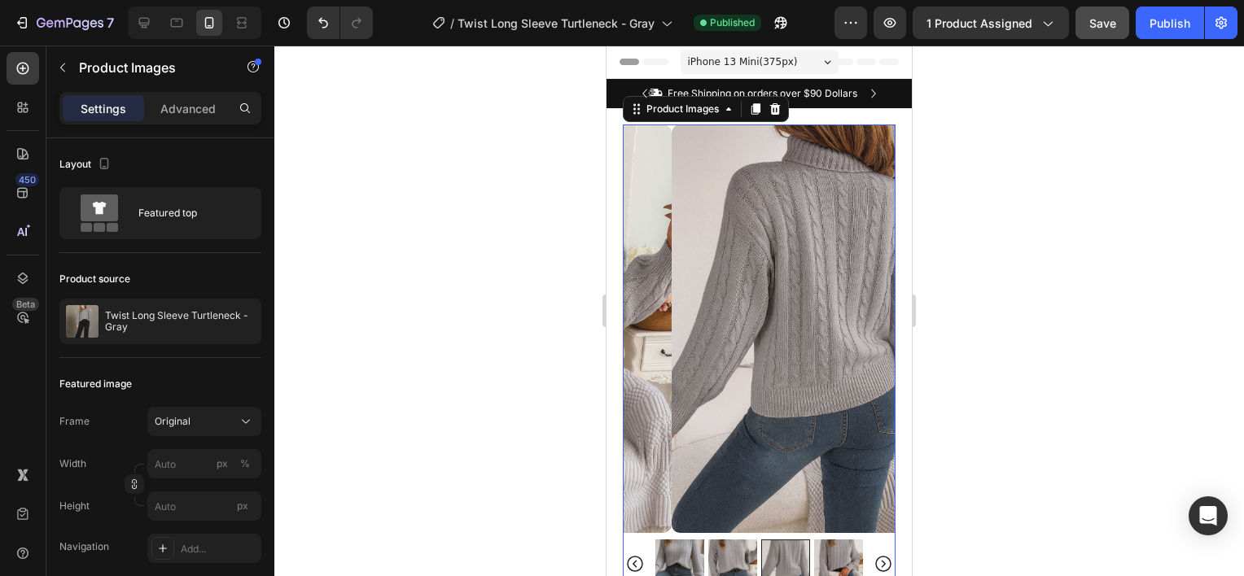
click at [824, 544] on img at bounding box center [838, 564] width 49 height 49
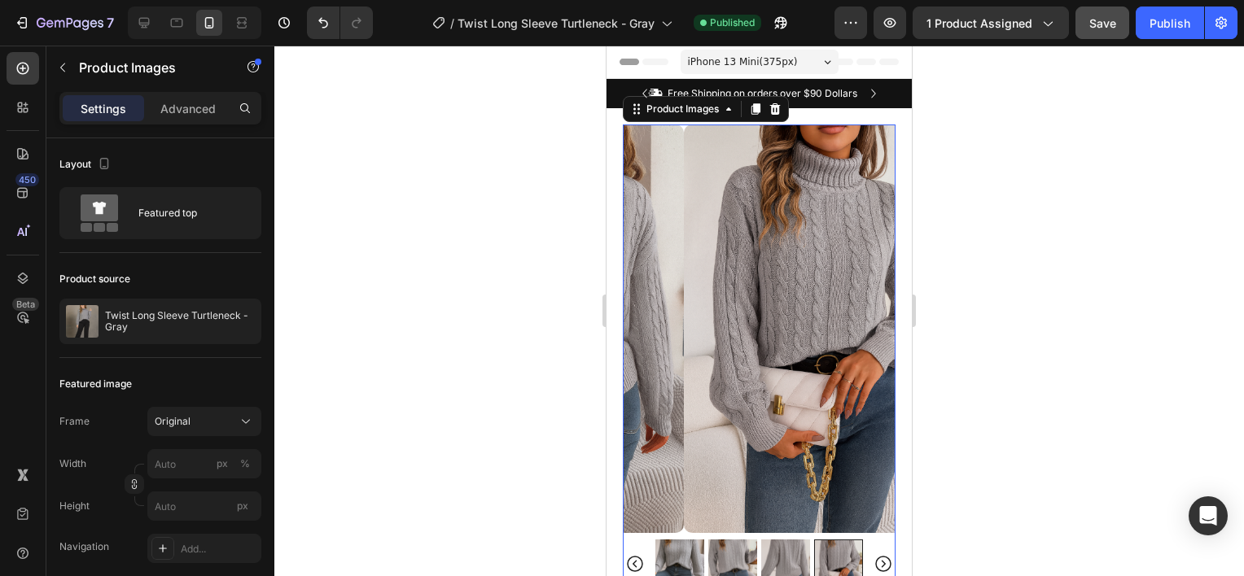
click at [874, 555] on icon "Carousel Next Arrow" at bounding box center [884, 565] width 20 height 20
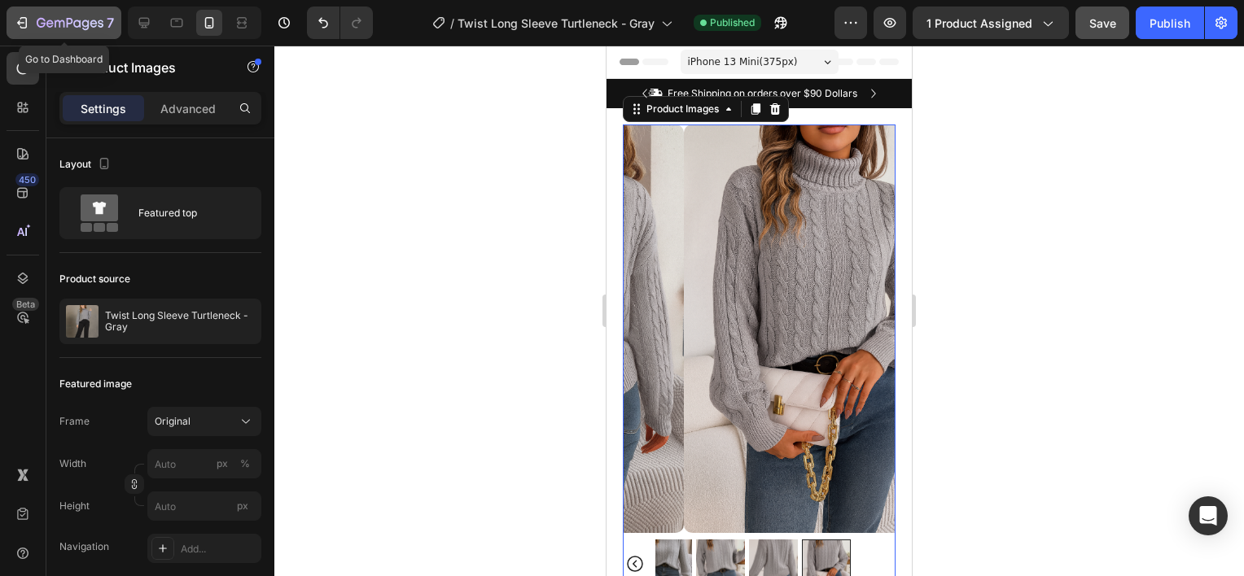
click at [23, 24] on icon "button" at bounding box center [22, 23] width 16 height 16
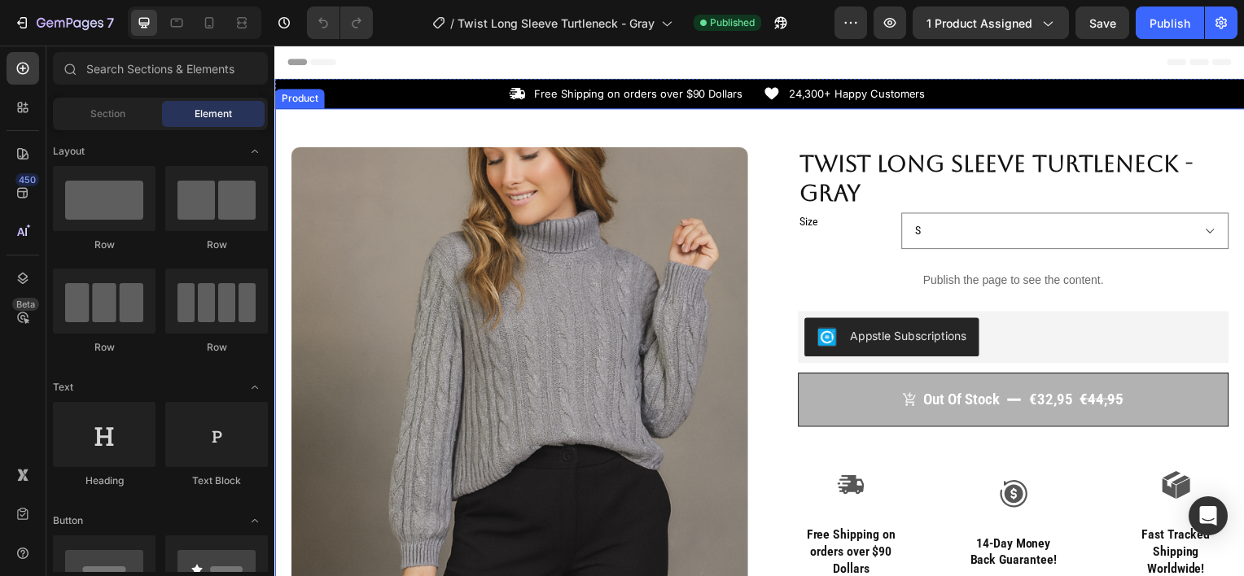
click at [427, 138] on div "Product Images Row Twist Long Sleeve Turtleneck - Gray Product Title Size S M L…" at bounding box center [762, 551] width 977 height 884
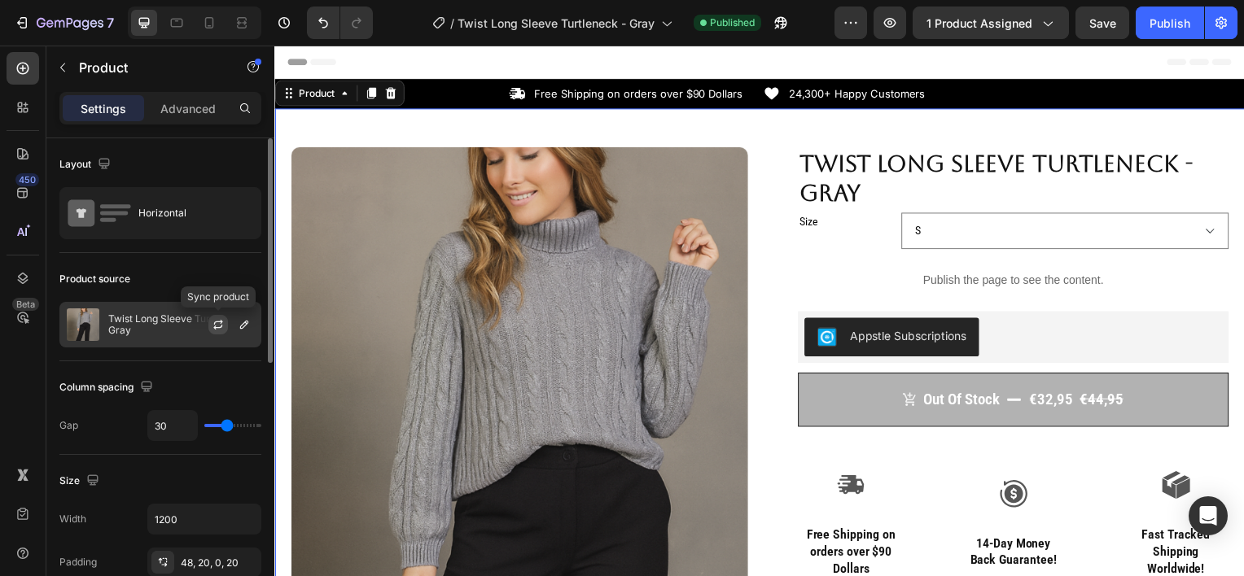
click at [216, 329] on icon "button" at bounding box center [218, 324] width 13 height 13
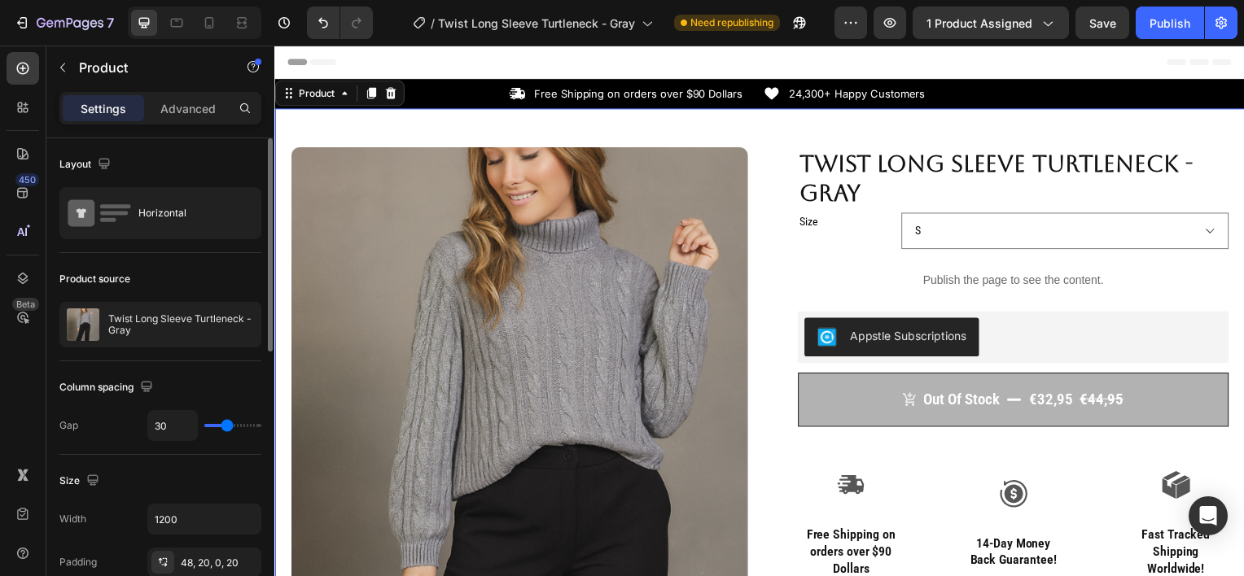
click at [382, 129] on div "Product Images Row Twist Long Sleeve Turtleneck - Gray Product Title Size S M L…" at bounding box center [762, 551] width 977 height 884
click at [1148, 20] on button "Publish" at bounding box center [1170, 23] width 68 height 33
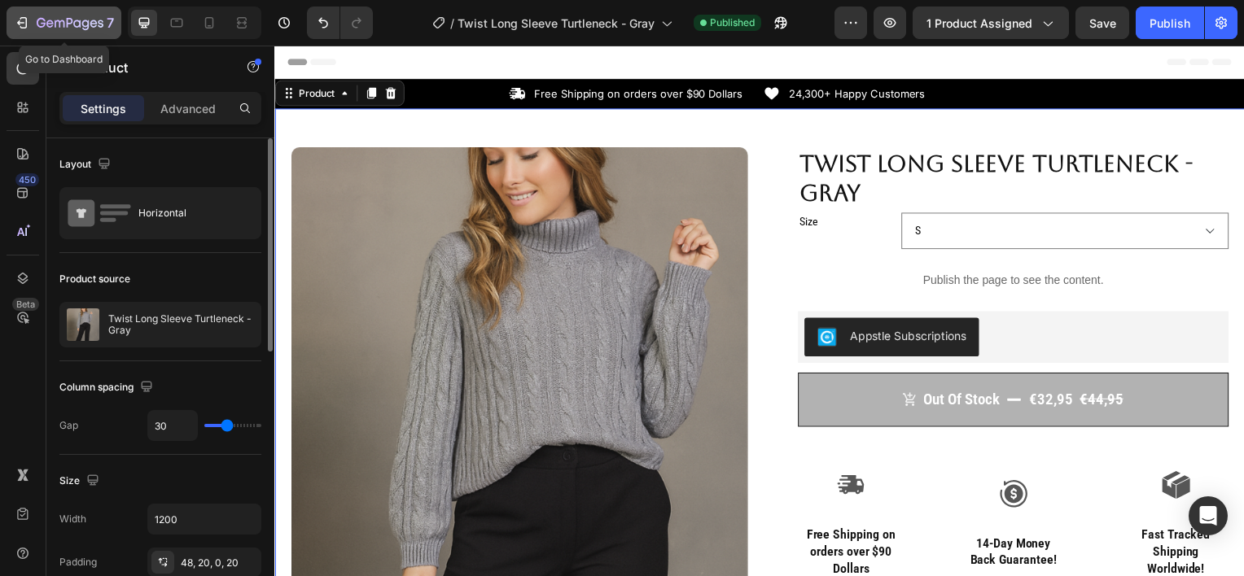
click at [50, 23] on icon "button" at bounding box center [70, 24] width 67 height 14
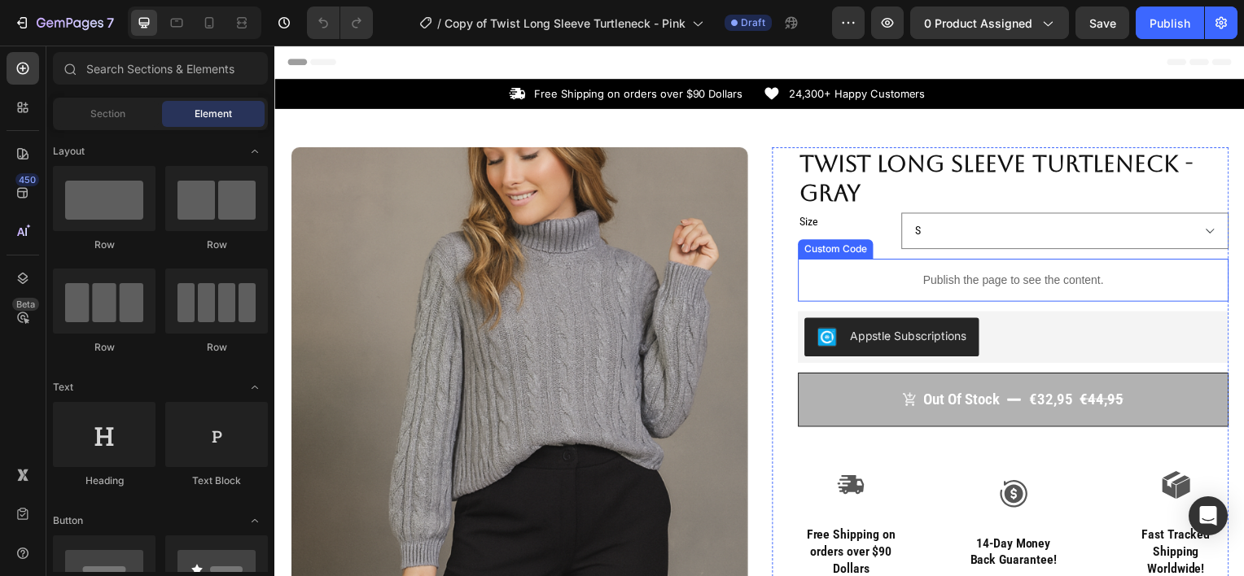
click at [855, 286] on p "Publish the page to see the content." at bounding box center [1018, 282] width 434 height 17
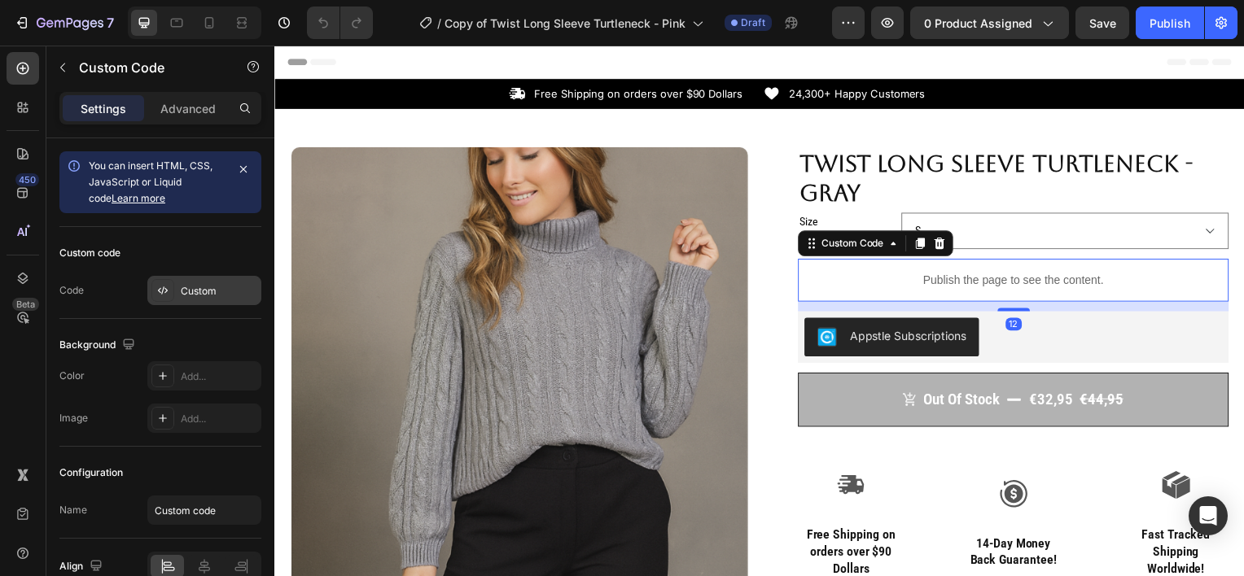
click at [182, 281] on div "Custom" at bounding box center [204, 290] width 114 height 29
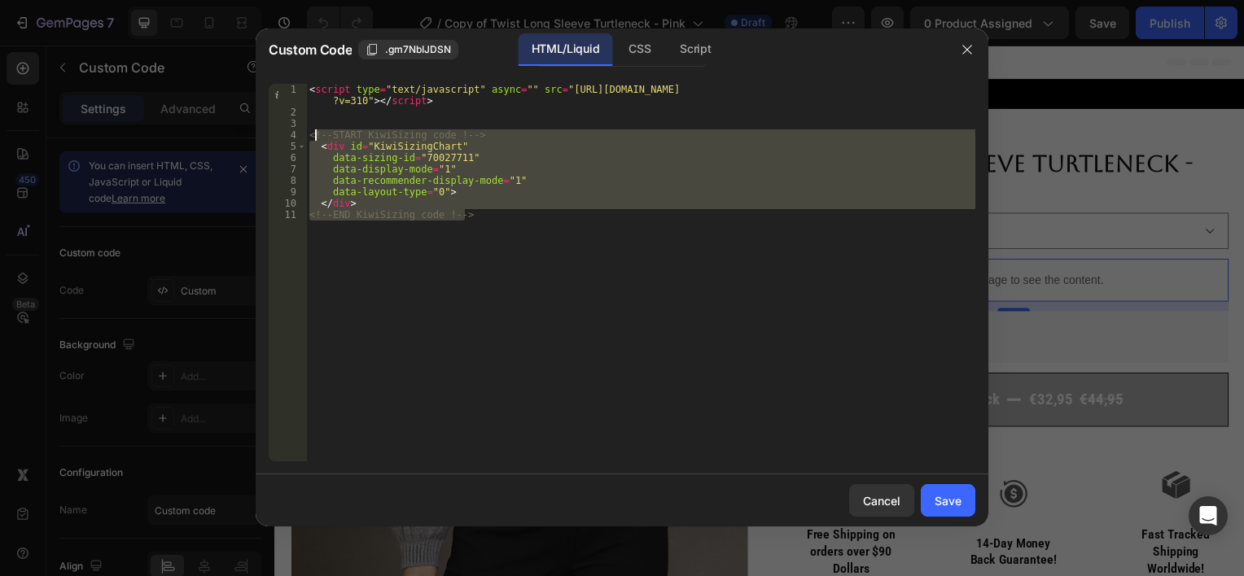
drag, startPoint x: 479, startPoint y: 213, endPoint x: 312, endPoint y: 138, distance: 183.3
click at [312, 138] on div "< script type = "text/javascript" async = "" src = "https://app.kiwisizing.com/…" at bounding box center [640, 290] width 669 height 412
type textarea "<!-- START KiwiSizing code !--> <div id="KiwiSizingChart""
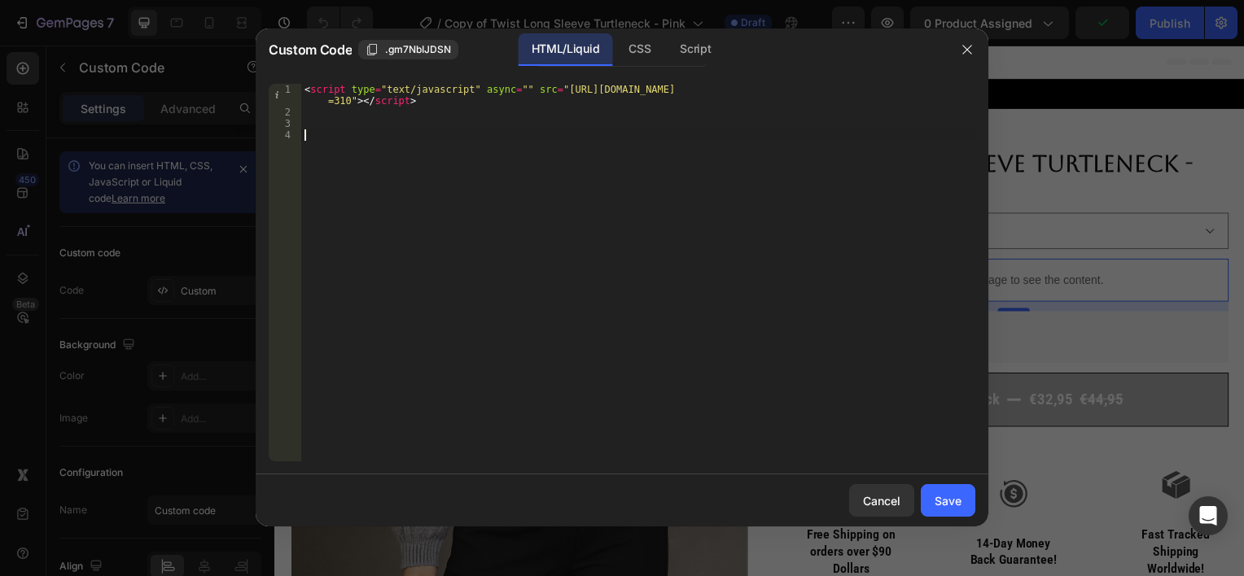
click at [313, 134] on div "< script type = "text/javascript" async = "" src = "https://app.kiwisizing.com/…" at bounding box center [638, 290] width 674 height 412
paste textarea "<!-- END KiwiSizing code !-->"
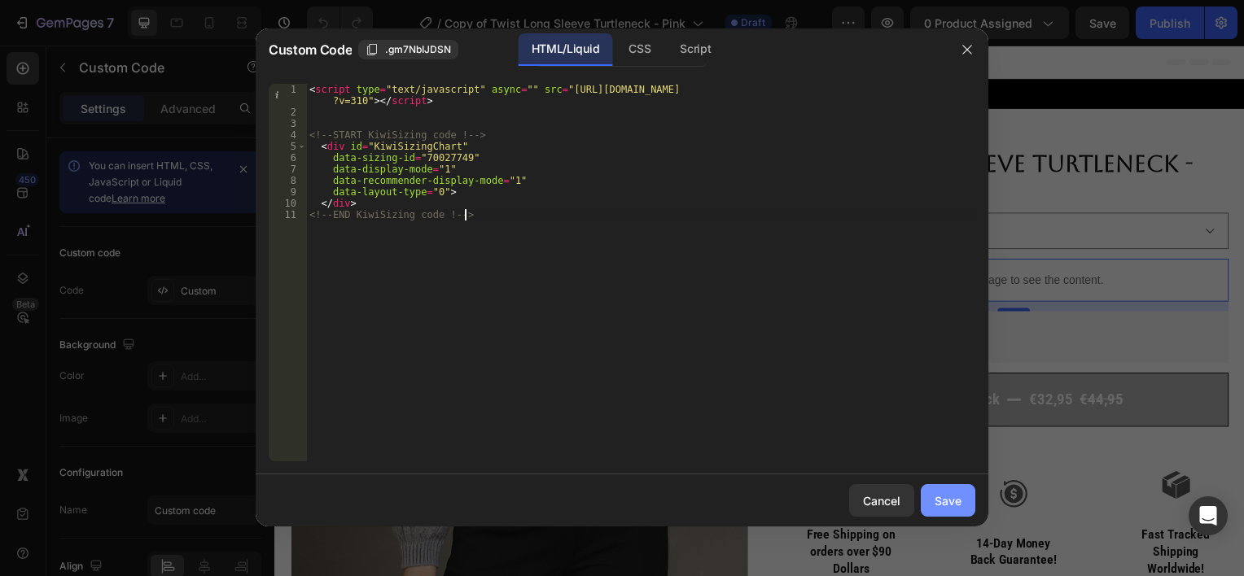
click at [935, 493] on div "Save" at bounding box center [948, 501] width 27 height 17
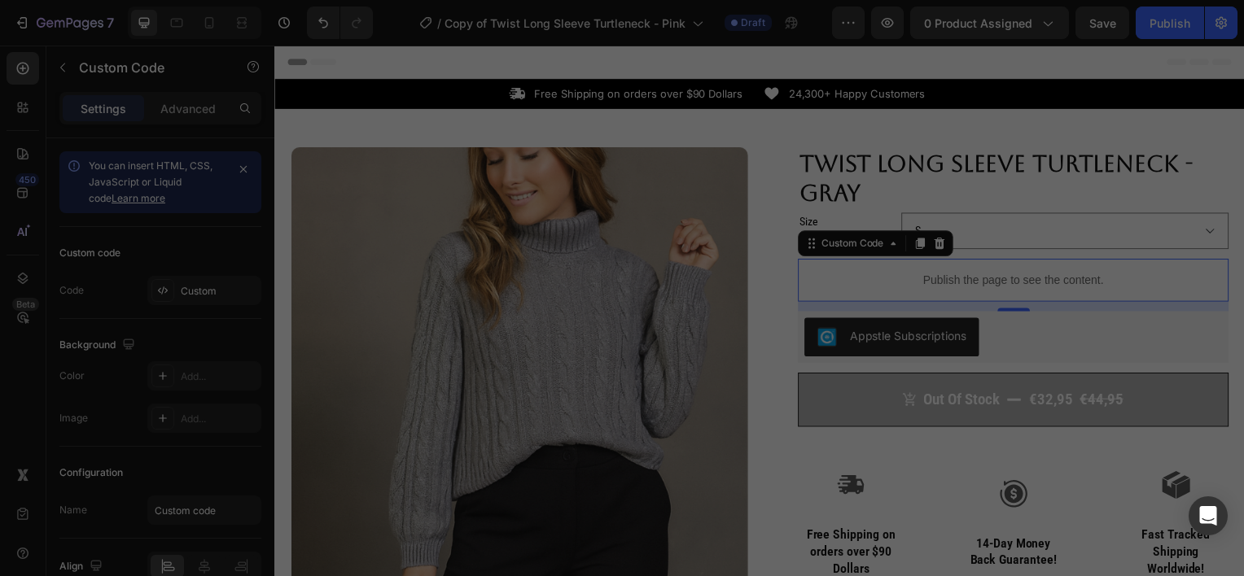
type textarea "</div> <!-- END KiwiSizing code !-->"
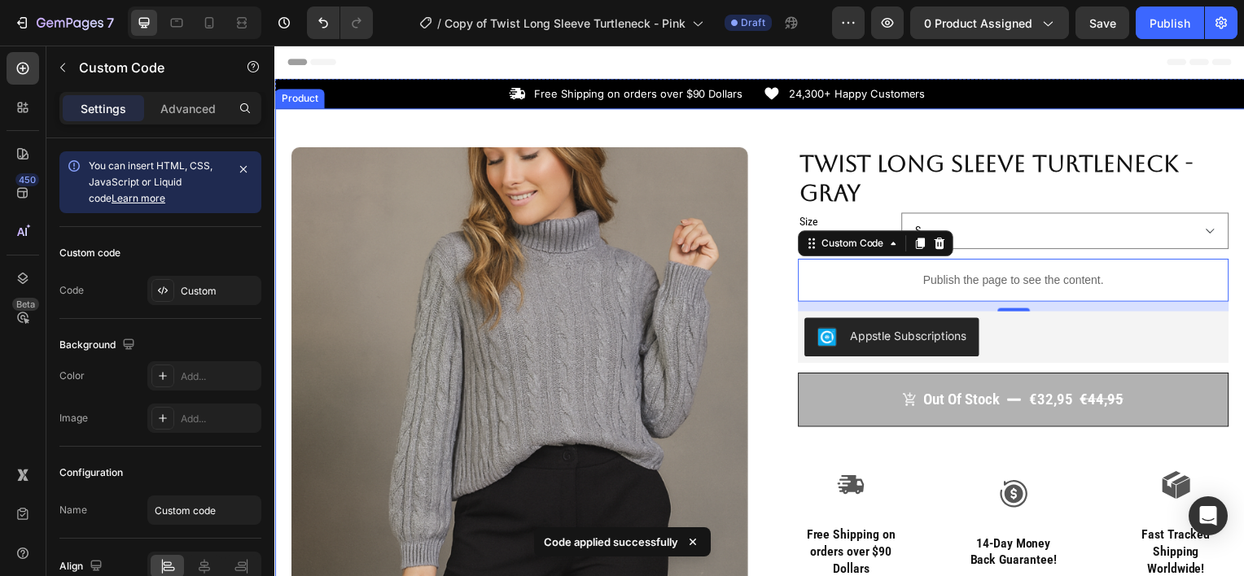
click at [391, 129] on div "Product Images Row Twist Long Sleeve Turtleneck - Gray Product Title Size S M L…" at bounding box center [762, 551] width 977 height 884
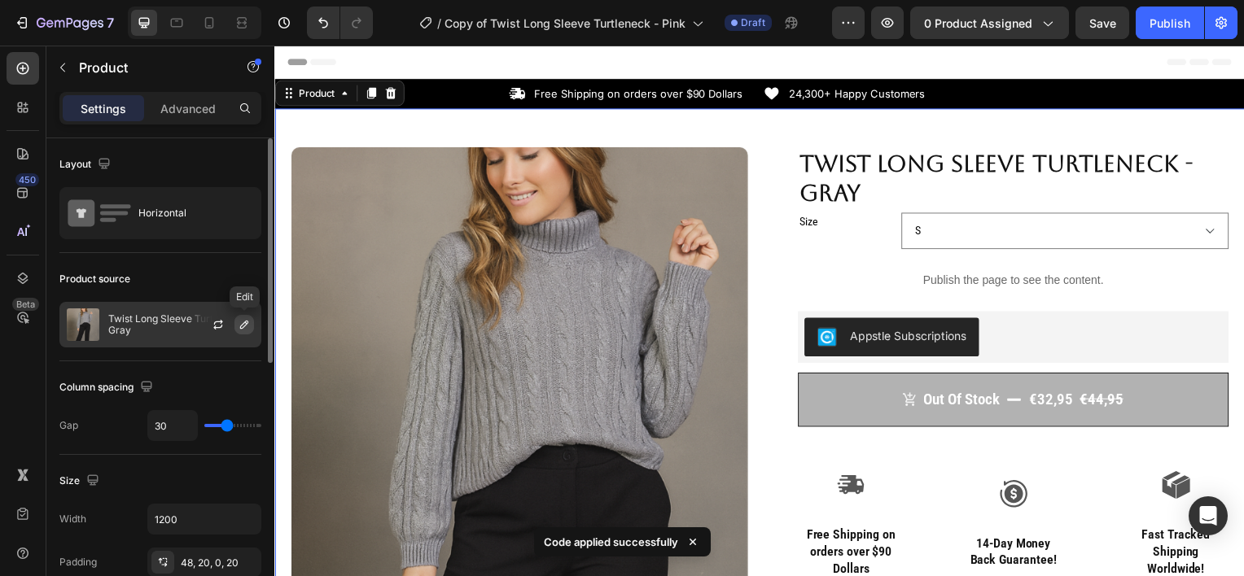
click at [247, 325] on icon "button" at bounding box center [244, 324] width 13 height 13
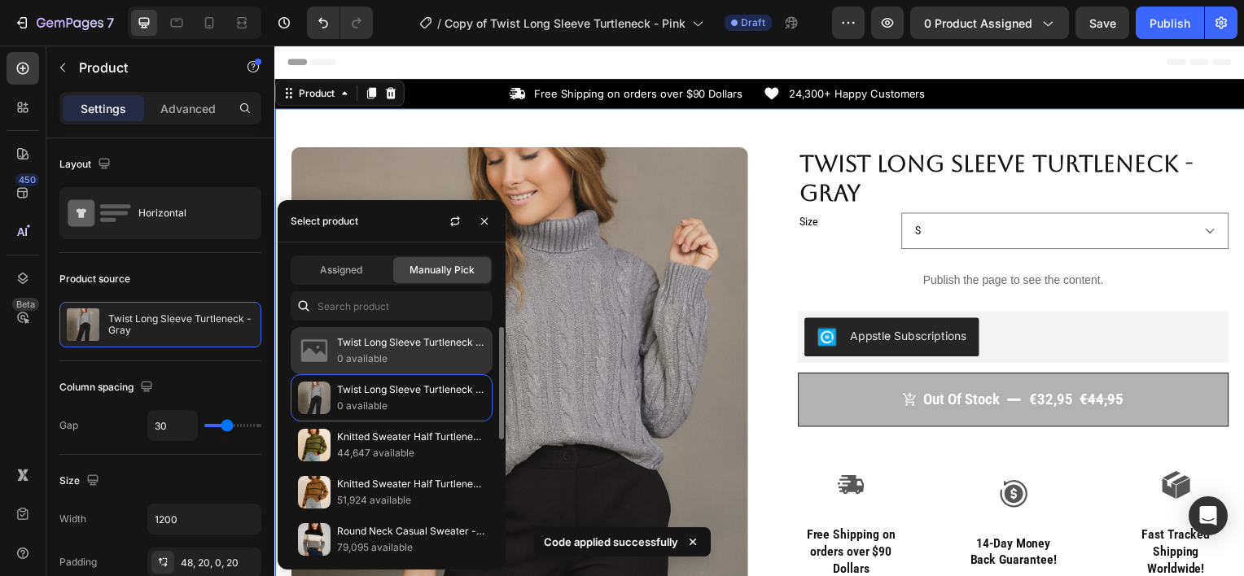
click at [366, 345] on p "Twist Long Sleeve Turtleneck - Pink" at bounding box center [411, 343] width 148 height 16
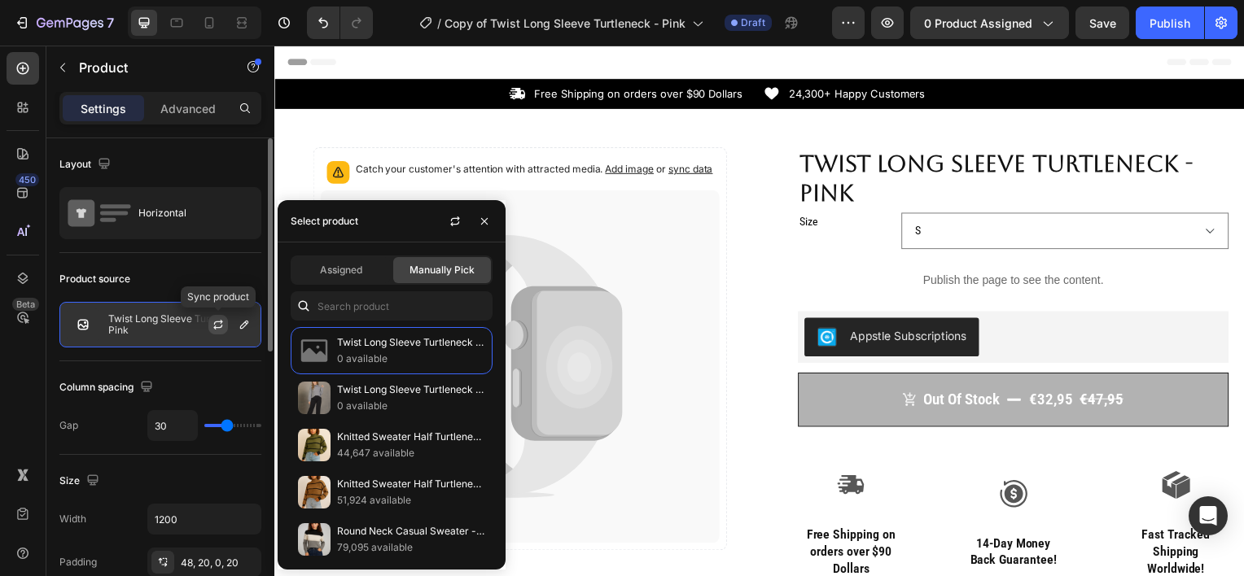
click at [218, 321] on icon "button" at bounding box center [218, 322] width 9 height 5
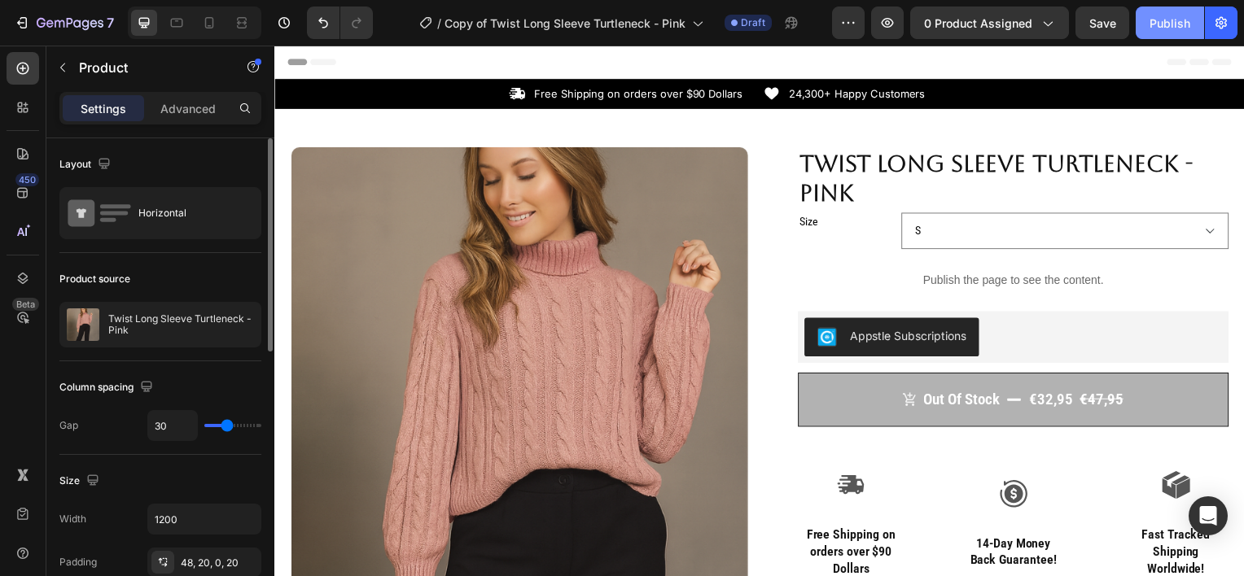
click at [1169, 22] on div "Publish" at bounding box center [1170, 23] width 41 height 17
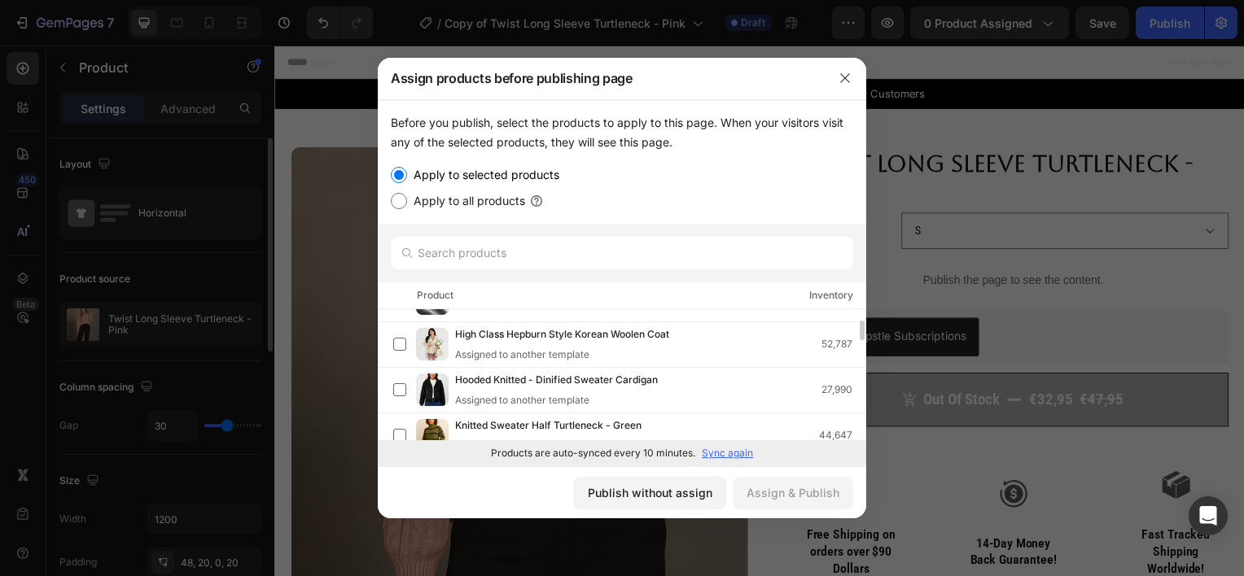
scroll to position [170, 0]
click at [565, 359] on div "Assigned to another template" at bounding box center [575, 354] width 240 height 15
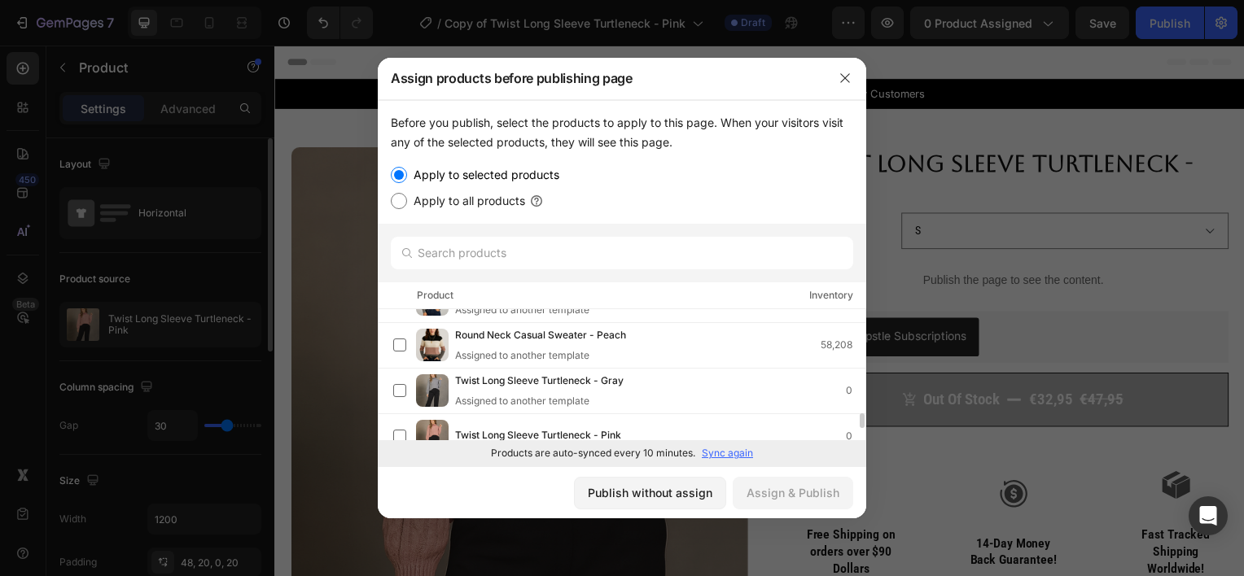
scroll to position [870, 0]
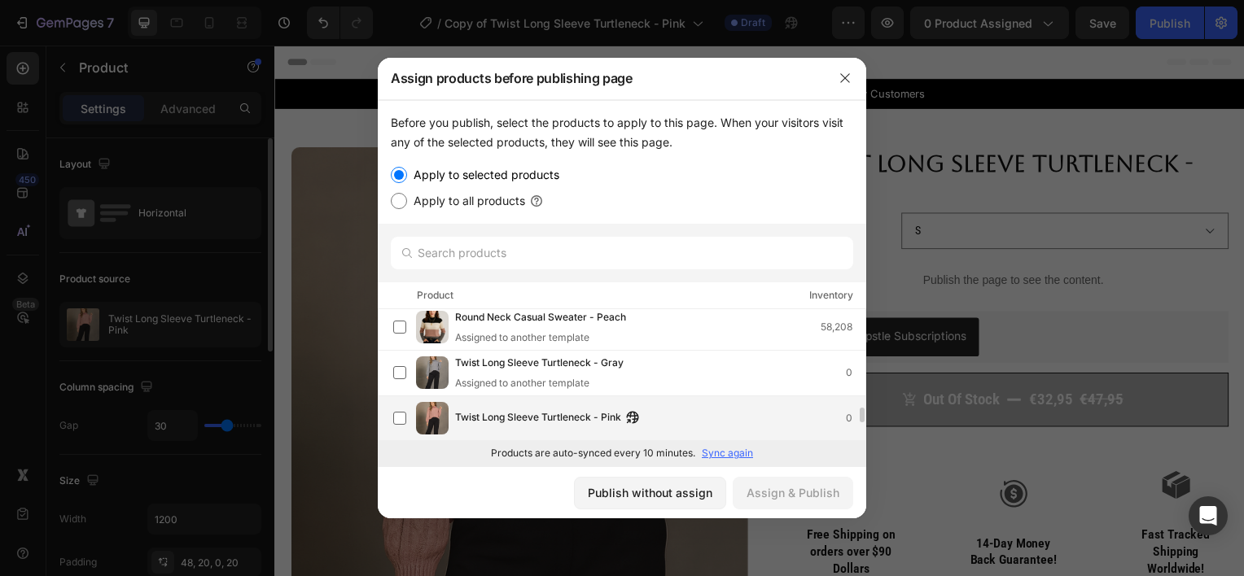
click at [489, 414] on span "Twist Long Sleeve Turtleneck - Pink" at bounding box center [538, 419] width 166 height 18
click at [801, 493] on div "Assign & Publish" at bounding box center [793, 492] width 93 height 17
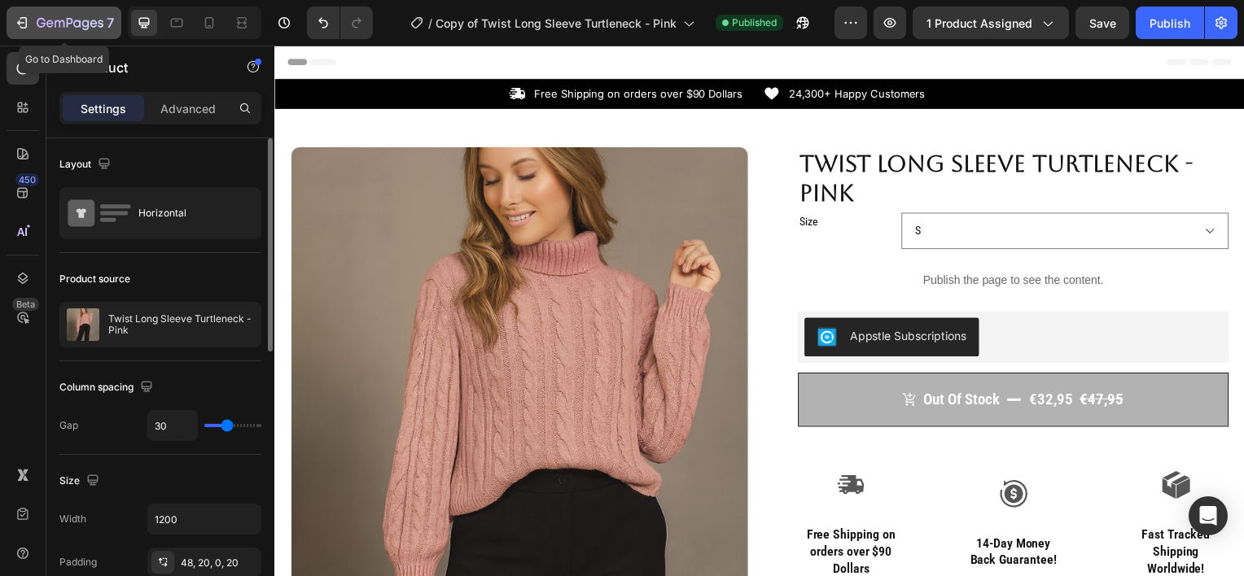
click at [46, 19] on icon "button" at bounding box center [70, 24] width 67 height 14
